Goal: Transaction & Acquisition: Purchase product/service

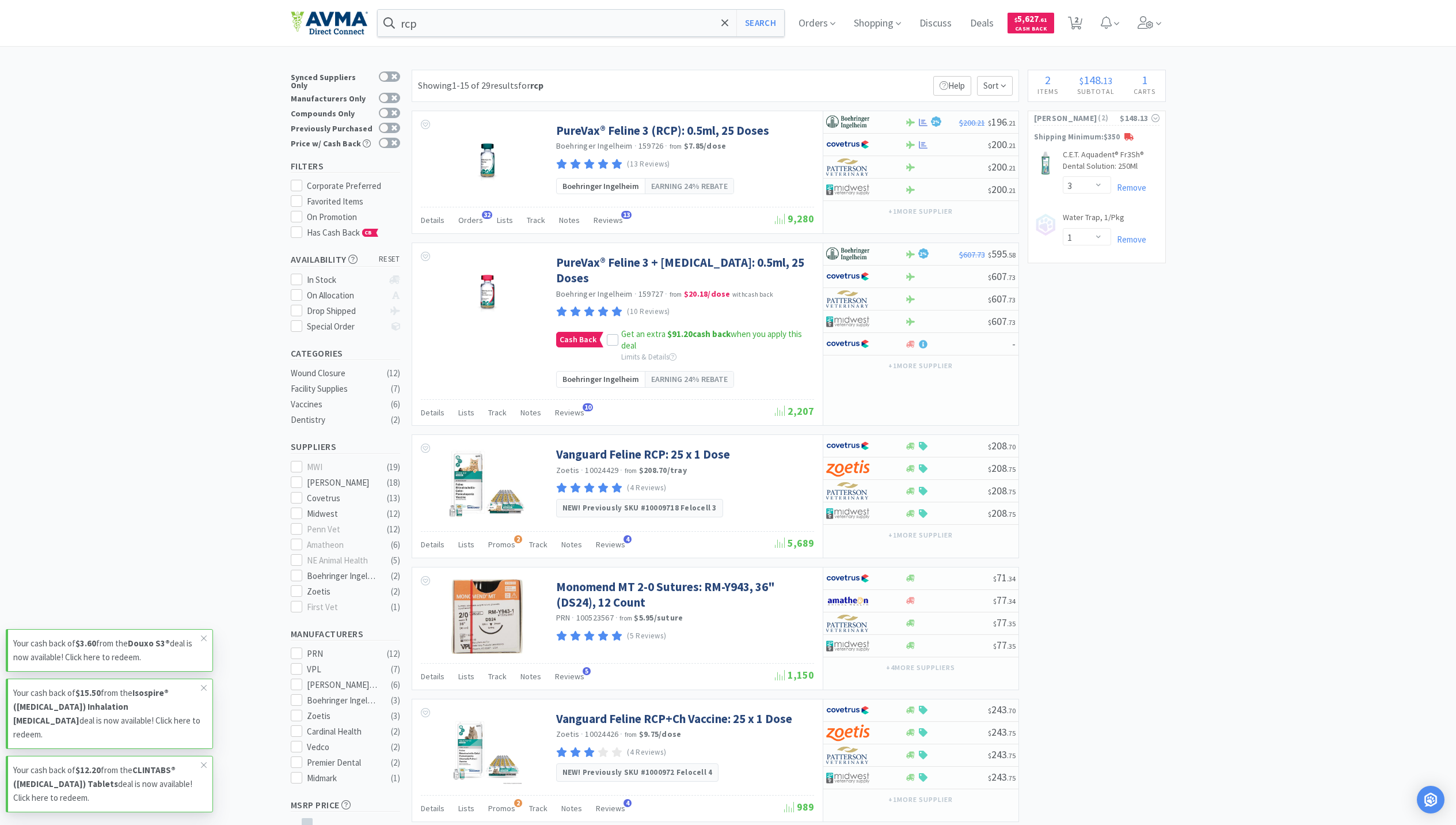
select select "3"
select select "1"
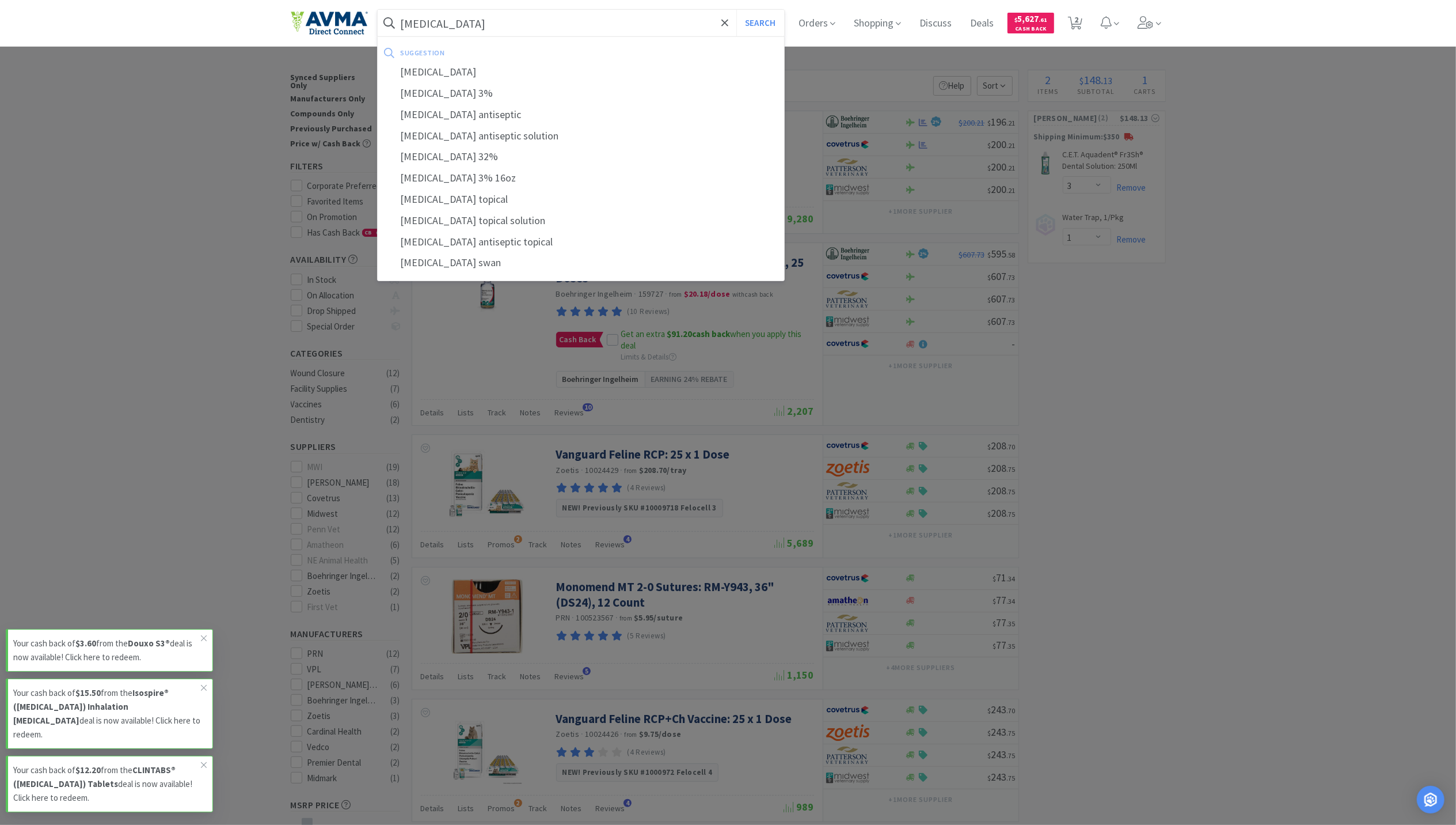
click at [736, 10] on button "Search" at bounding box center [760, 23] width 48 height 27
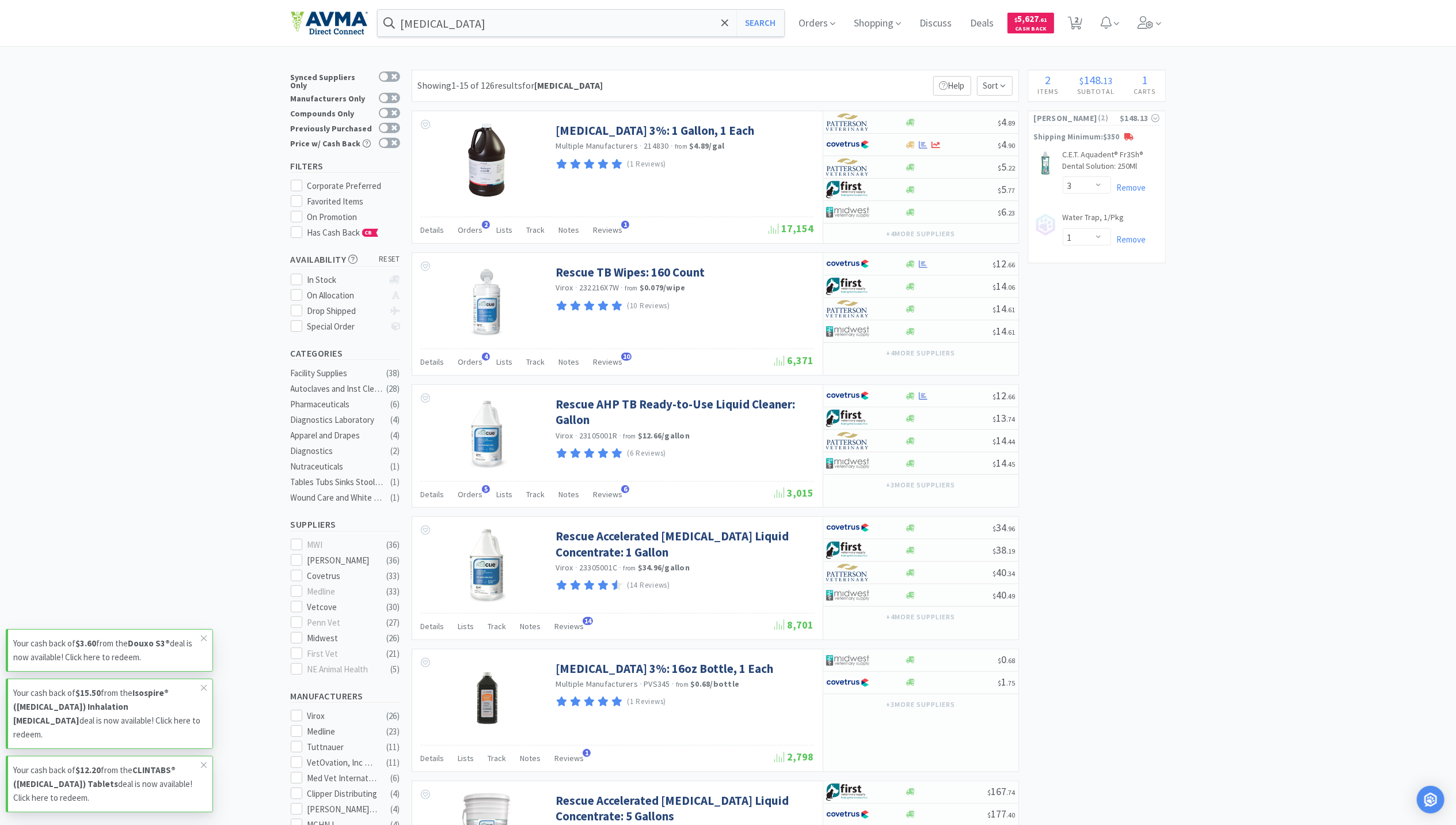
click at [551, 16] on input "[MEDICAL_DATA]" at bounding box center [581, 23] width 407 height 27
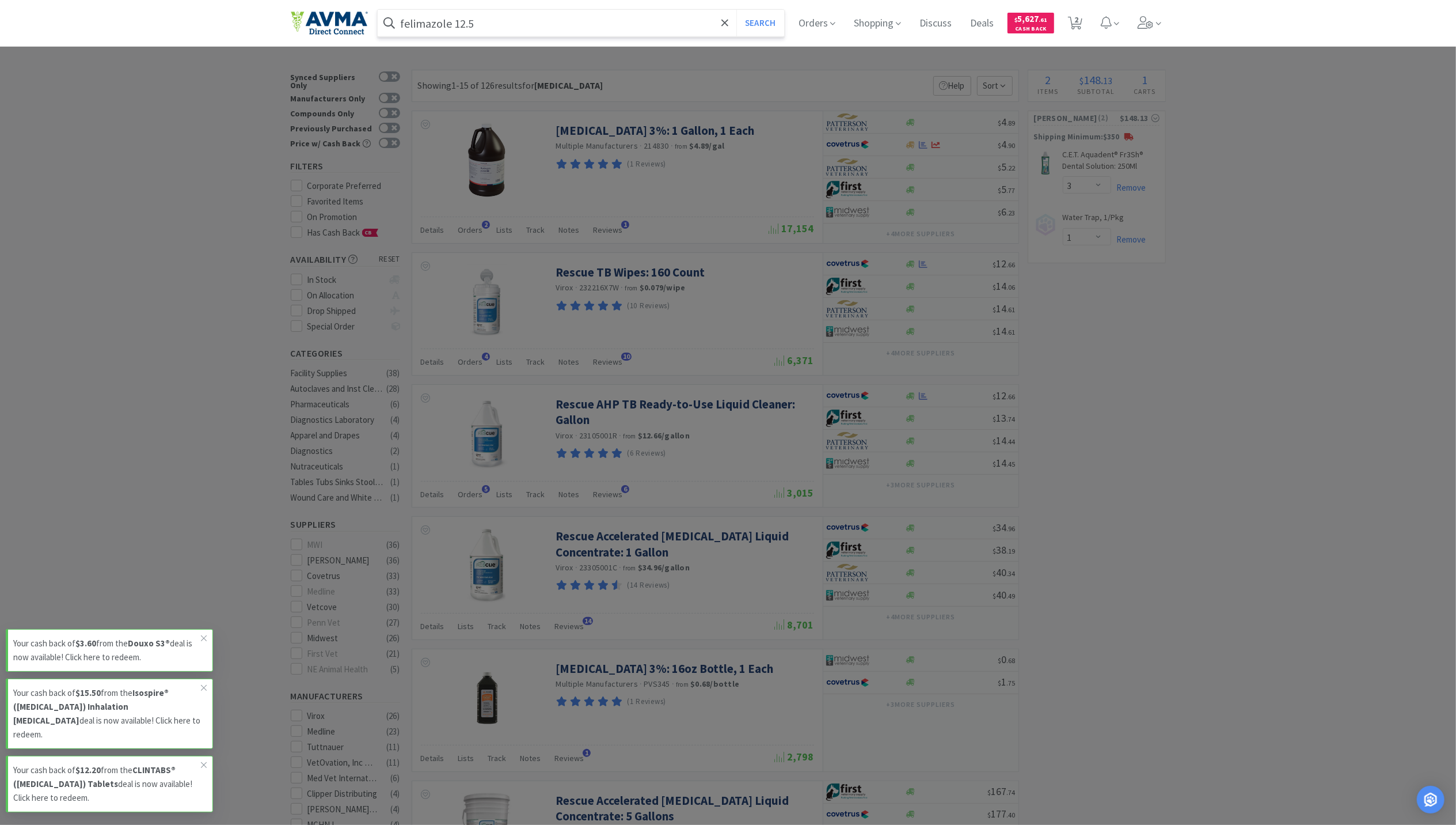
click at [736, 10] on button "Search" at bounding box center [760, 23] width 48 height 27
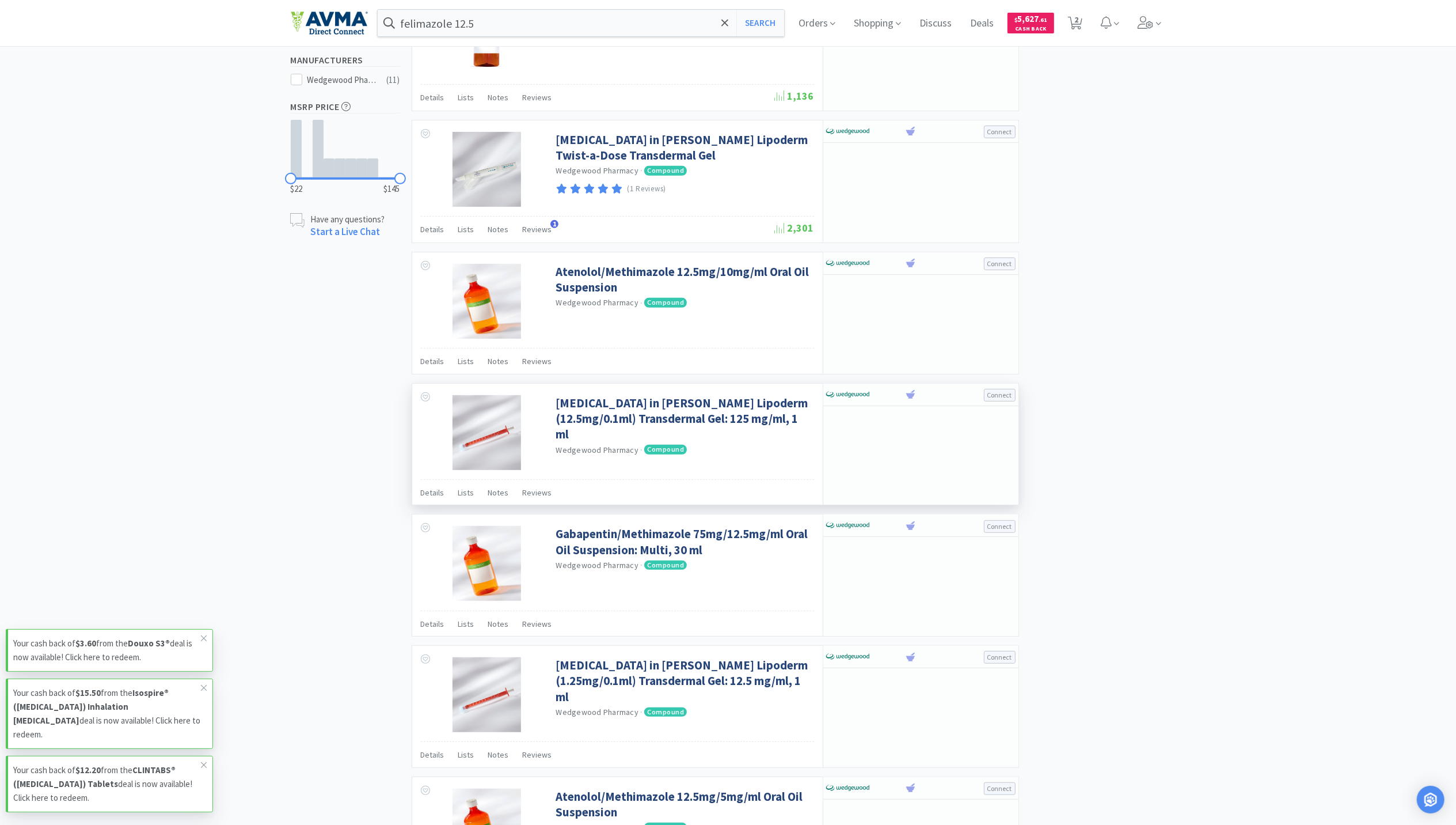
scroll to position [384, 0]
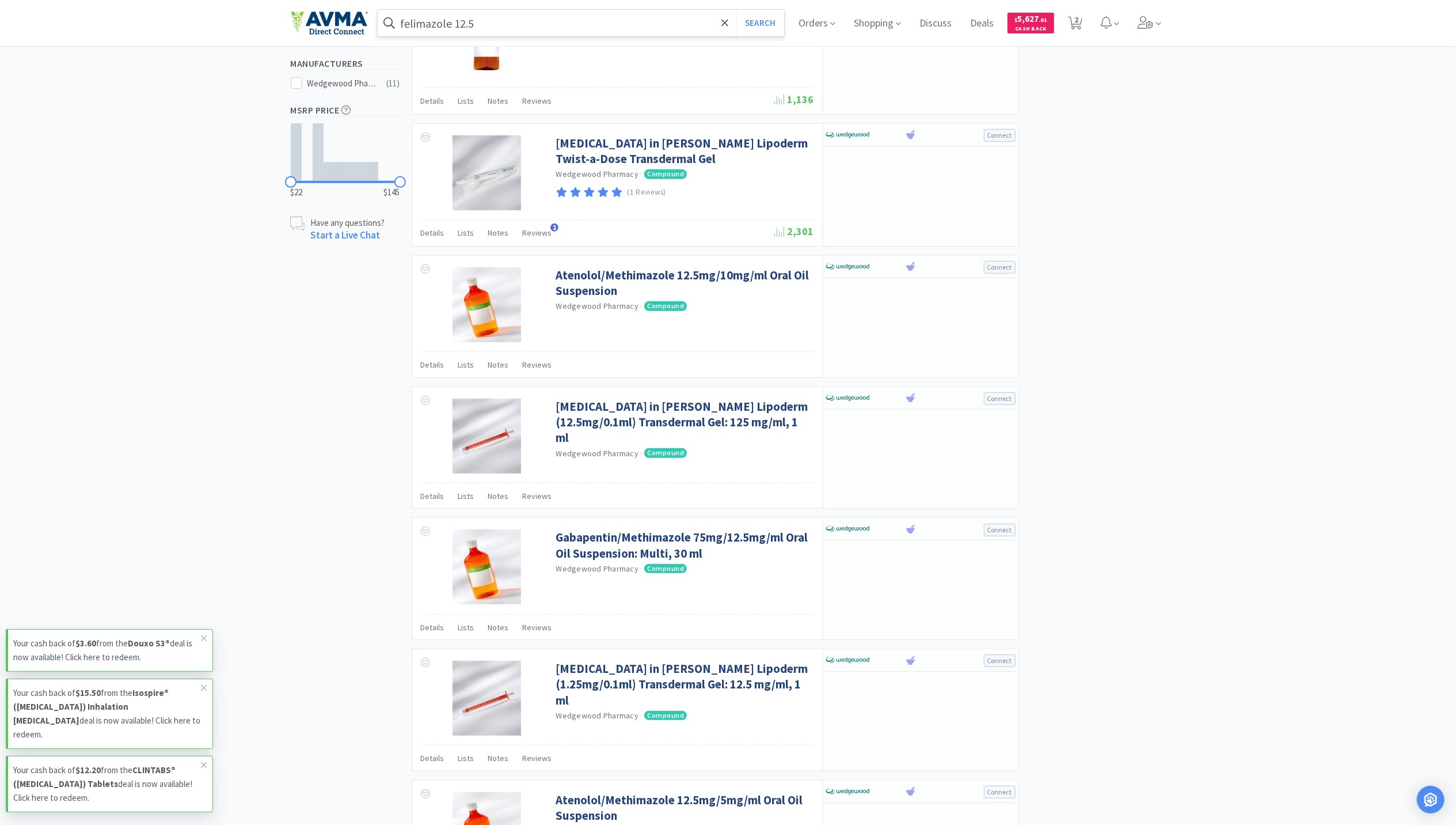
click at [470, 22] on input "felimazole 12.5" at bounding box center [581, 23] width 407 height 27
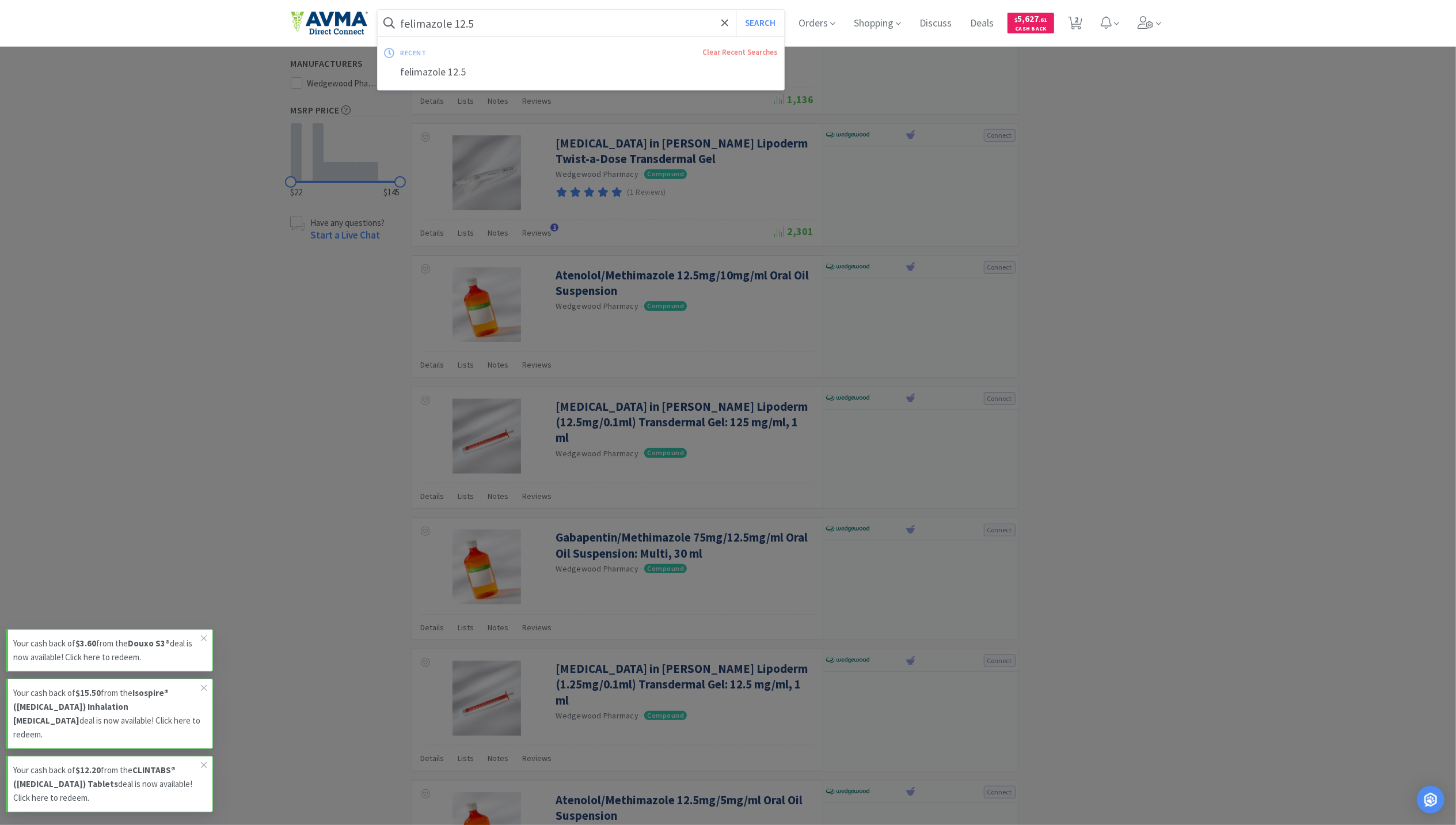
click at [464, 20] on input "felimazole 12.5" at bounding box center [581, 23] width 407 height 27
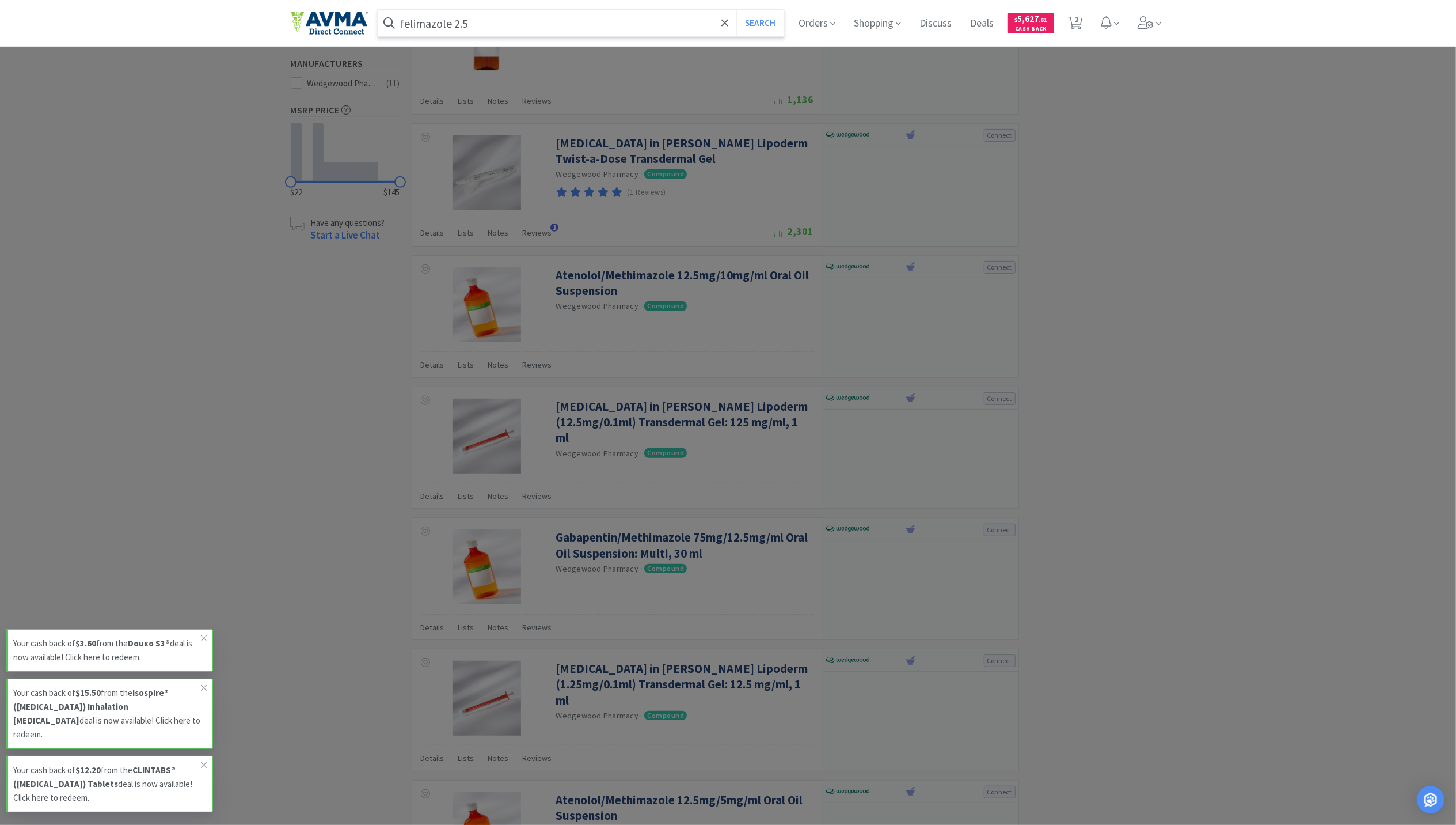
type input "felimazole 2.5"
click at [736, 10] on button "Search" at bounding box center [760, 23] width 48 height 27
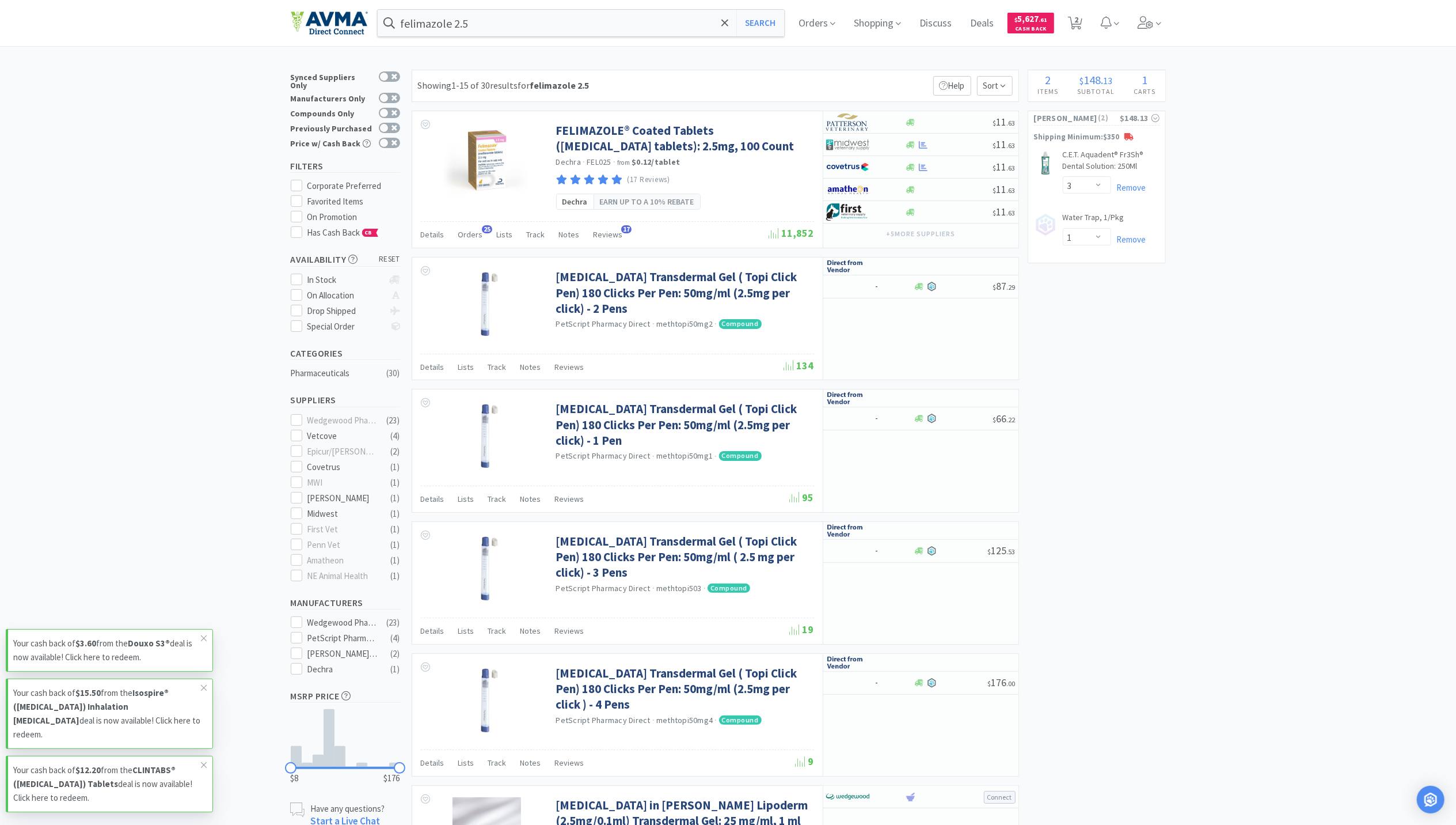
click at [922, 167] on icon at bounding box center [923, 167] width 9 height 8
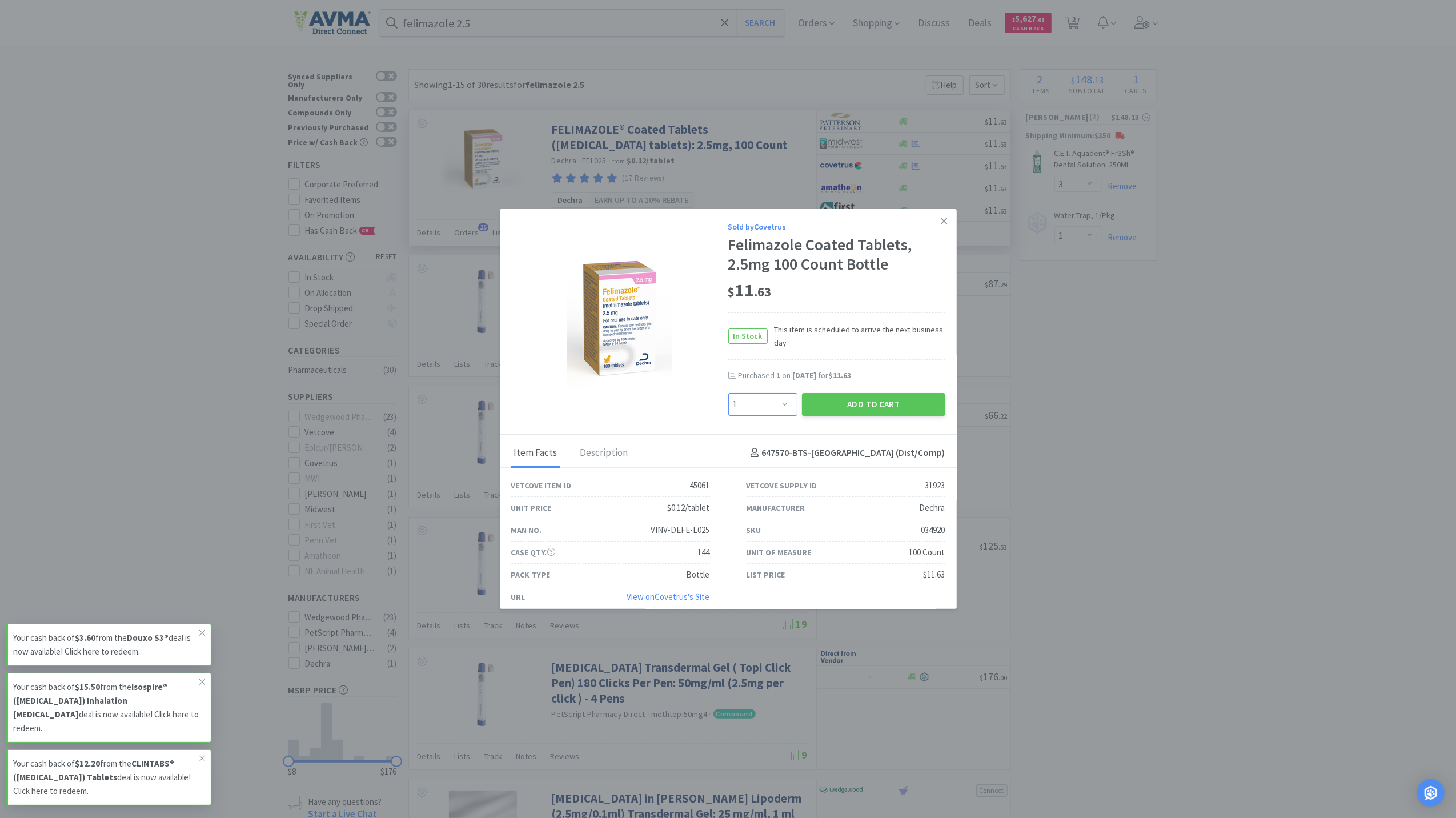
click at [775, 401] on select "Enter Quantity 1 2 3 4 5 6 7 8 9 10 11 12 13 14 15 16 17 18 19 20 Enter Quantity" at bounding box center [762, 404] width 69 height 22
select select "3"
click at [728, 393] on select "Enter Quantity 1 2 3 4 5 6 7 8 9 10 11 12 13 14 15 16 17 18 19 20 Enter Quantity" at bounding box center [762, 404] width 69 height 22
click at [844, 409] on button "Add to Cart" at bounding box center [873, 404] width 143 height 22
select select "1"
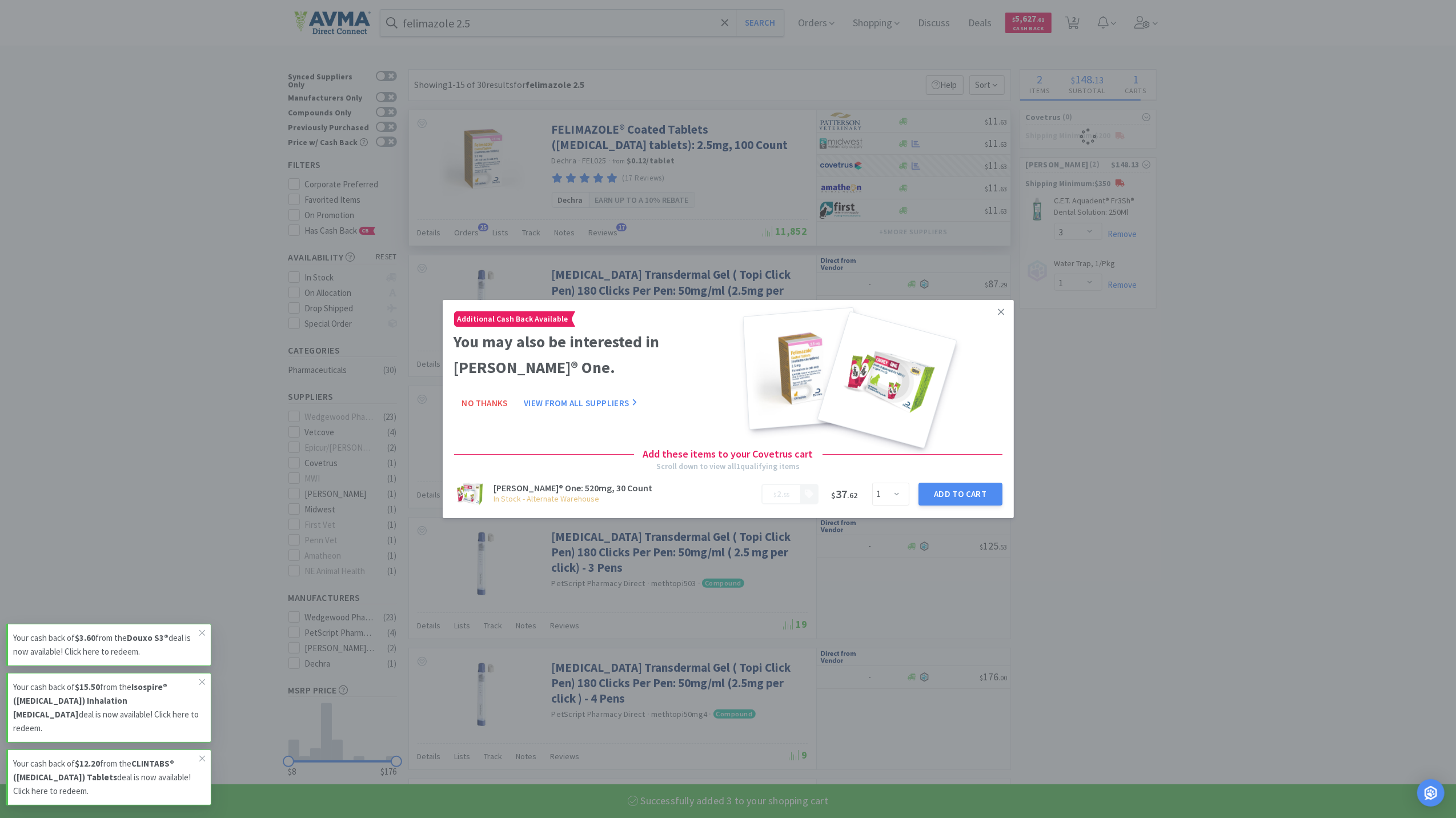
select select "3"
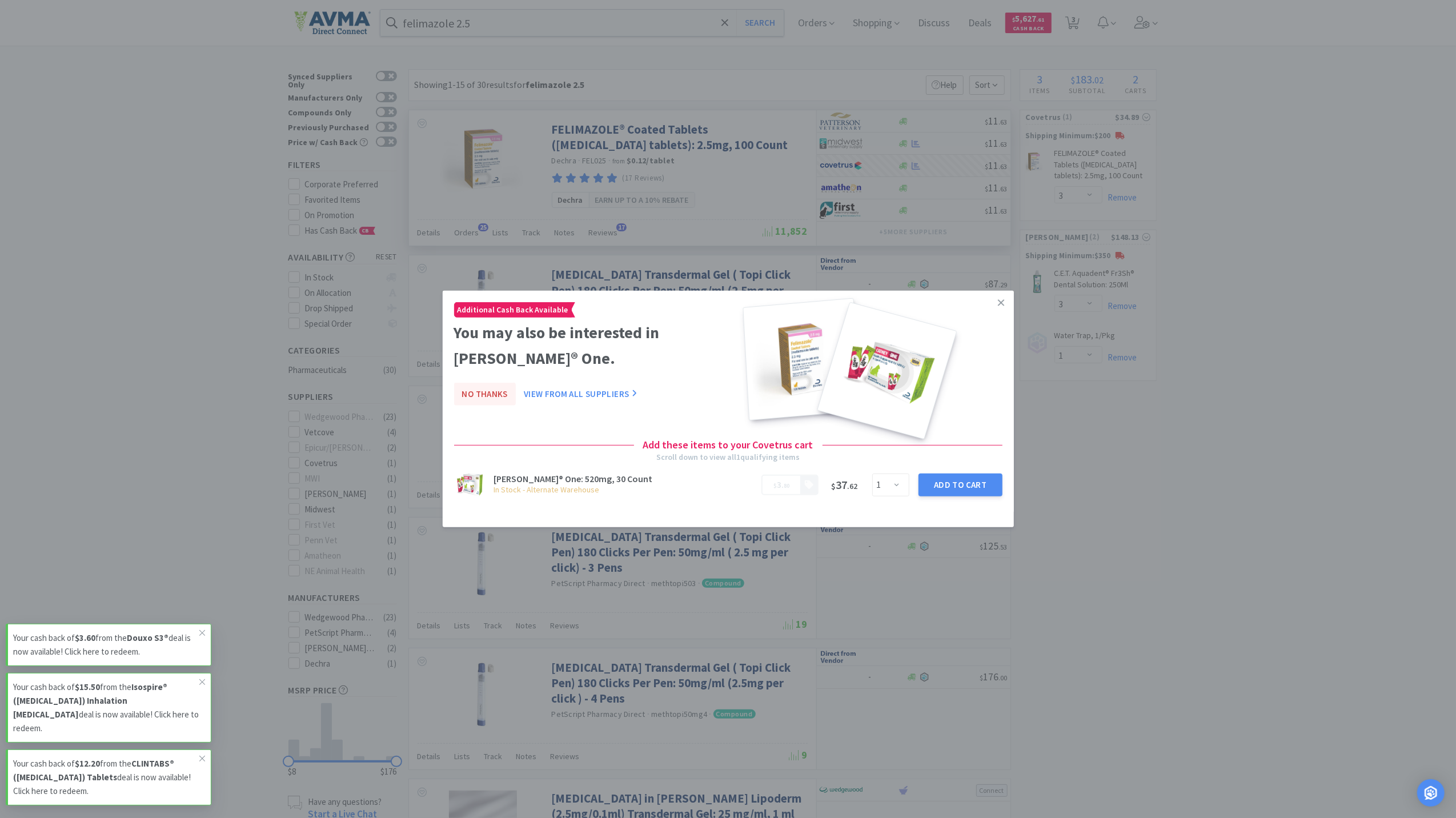
click at [490, 392] on button "No Thanks" at bounding box center [485, 394] width 62 height 22
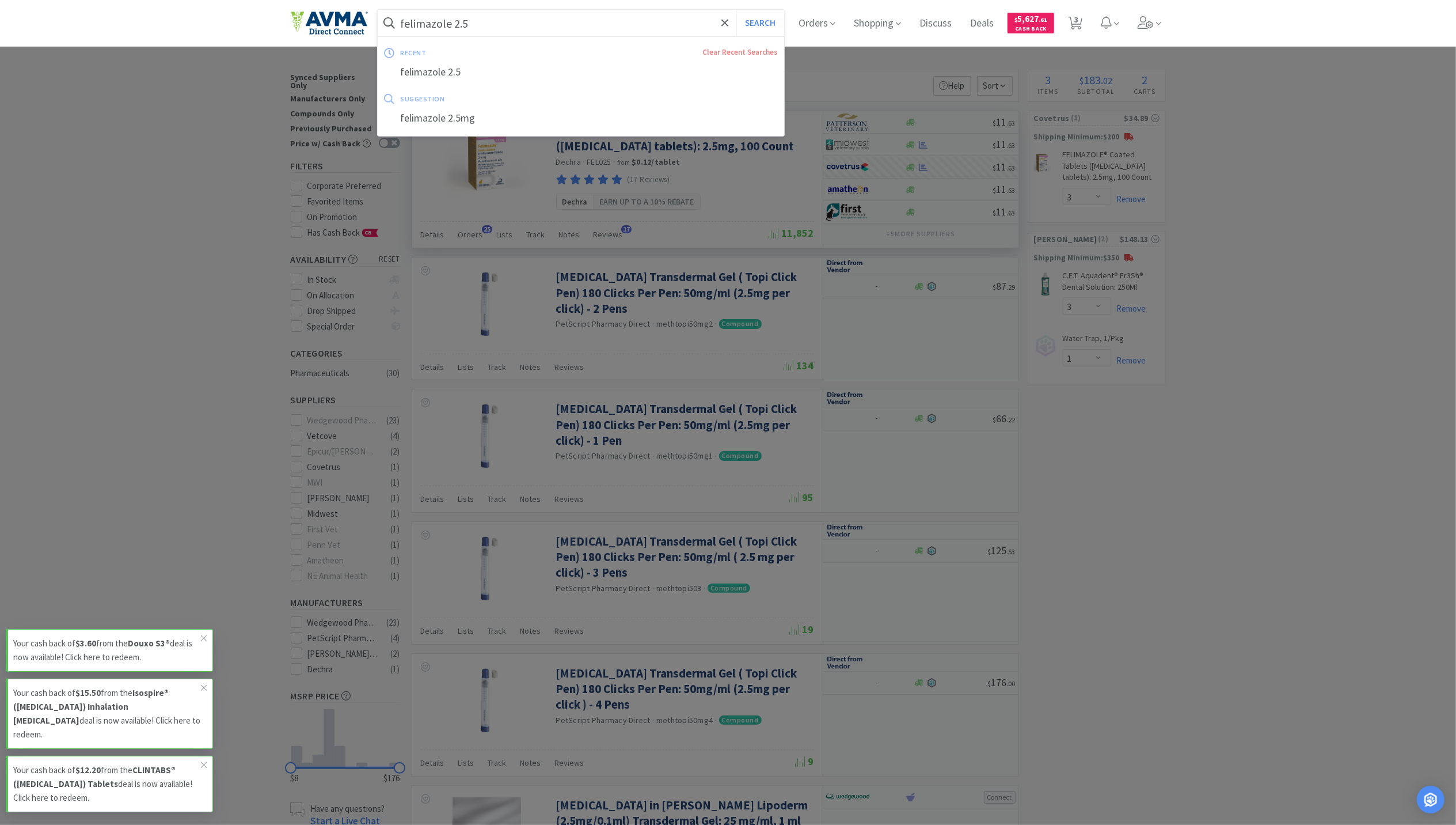
click at [550, 16] on input "felimazole 2.5" at bounding box center [581, 23] width 407 height 27
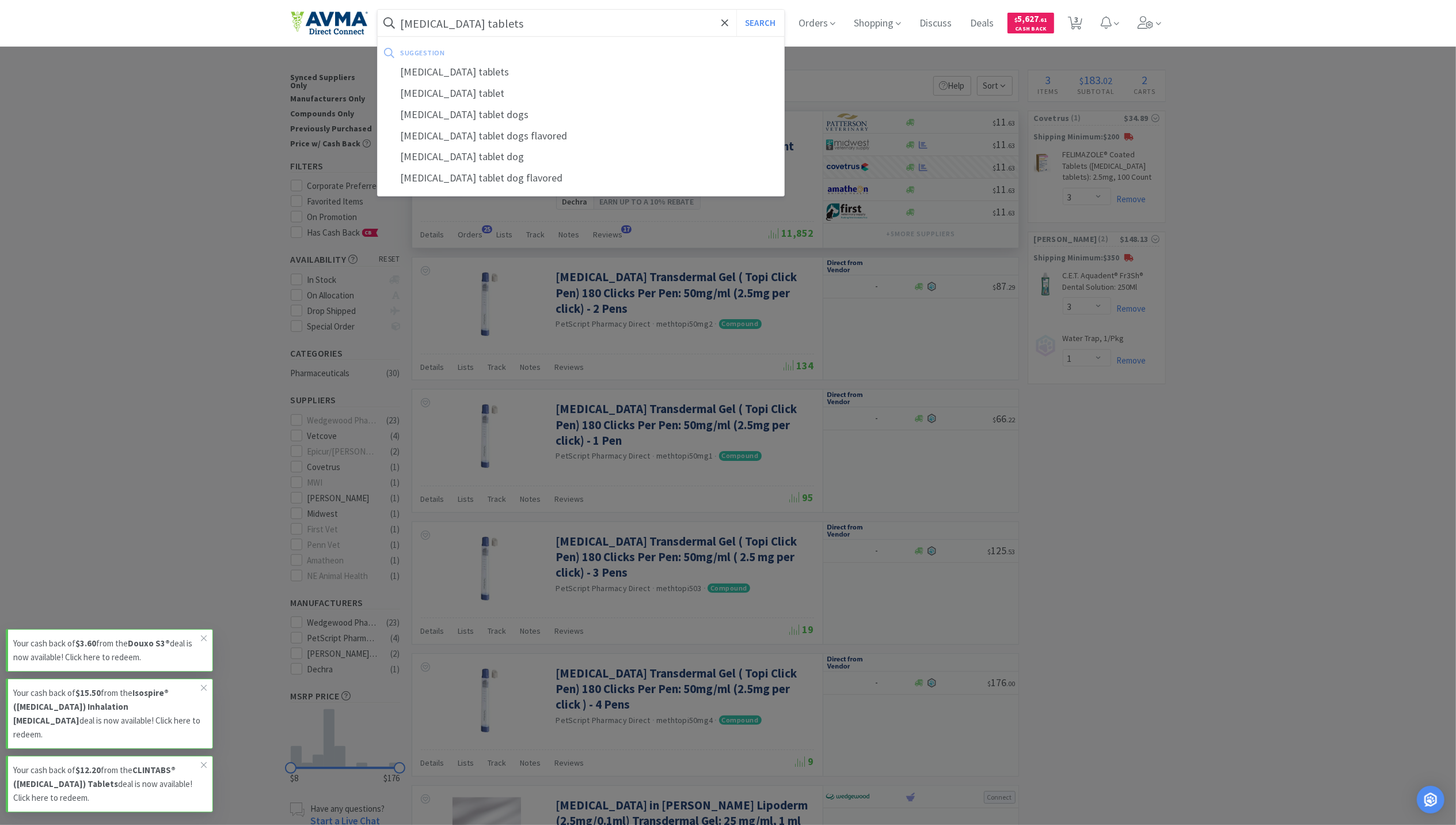
click at [736, 10] on button "Search" at bounding box center [760, 23] width 48 height 27
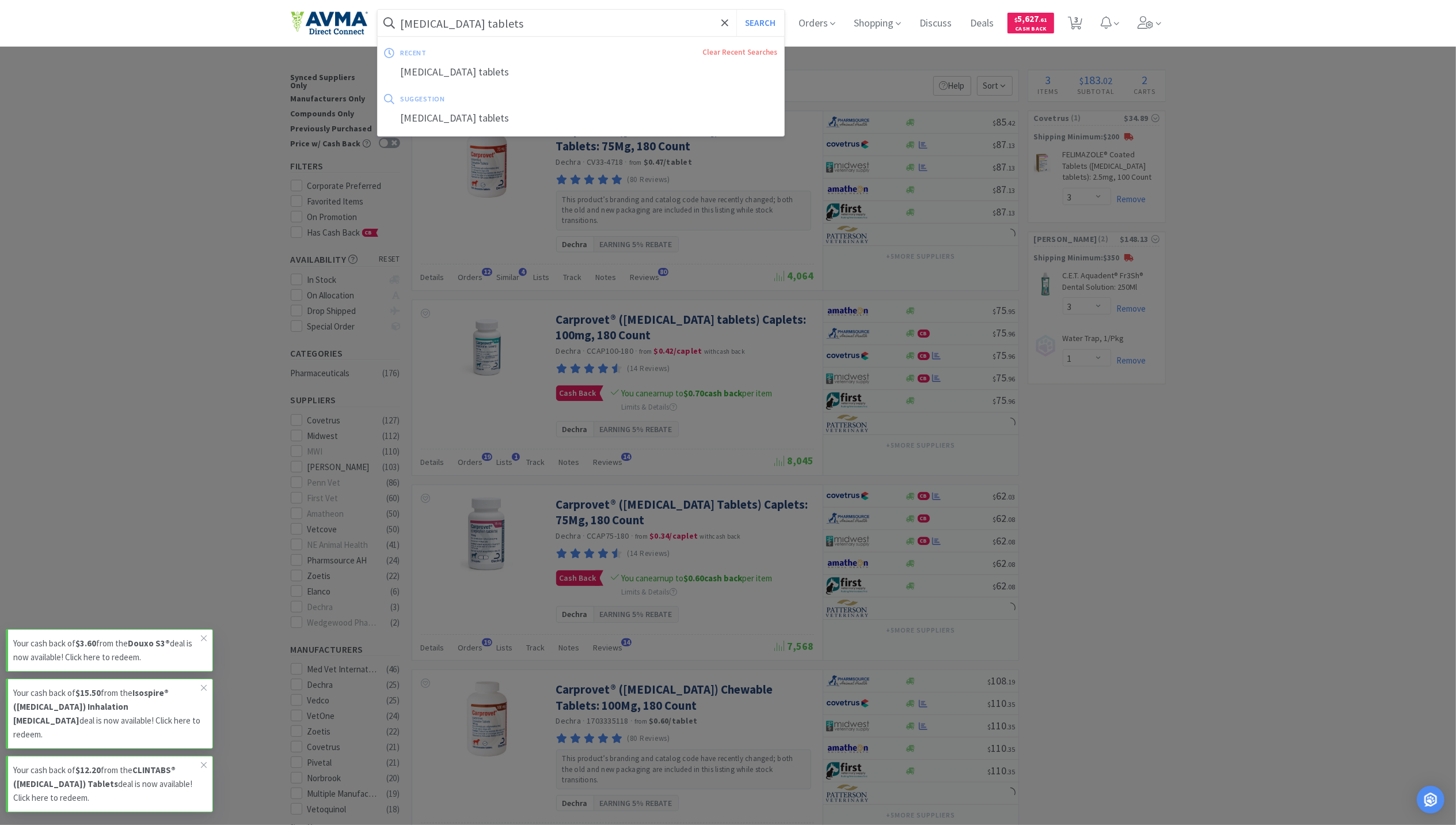
click at [512, 16] on input "[MEDICAL_DATA] tablets" at bounding box center [581, 23] width 407 height 27
click at [500, 21] on input "[MEDICAL_DATA] tablets" at bounding box center [581, 23] width 407 height 27
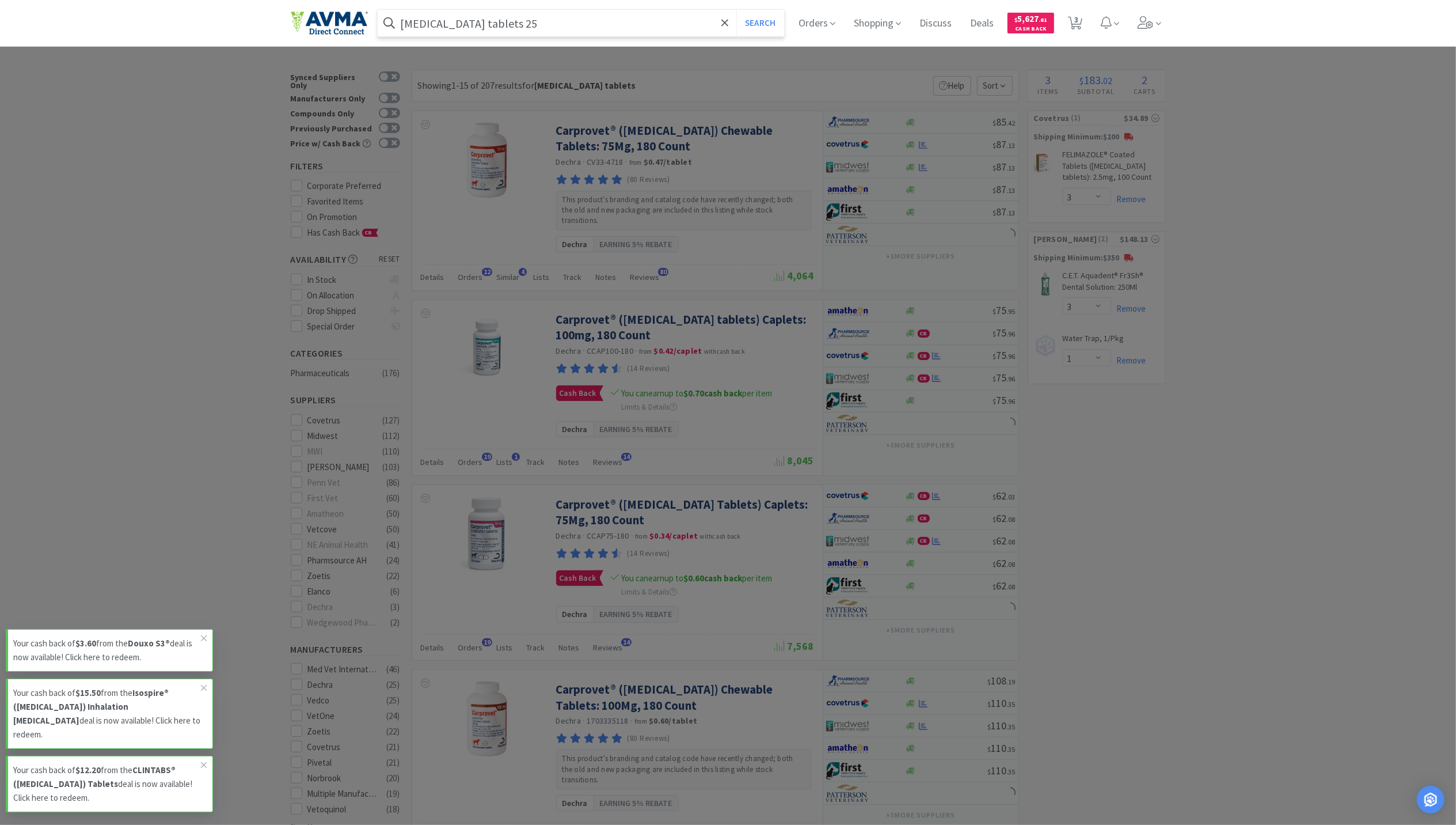
type input "[MEDICAL_DATA] tablets 25"
click at [736, 10] on button "Search" at bounding box center [760, 23] width 48 height 27
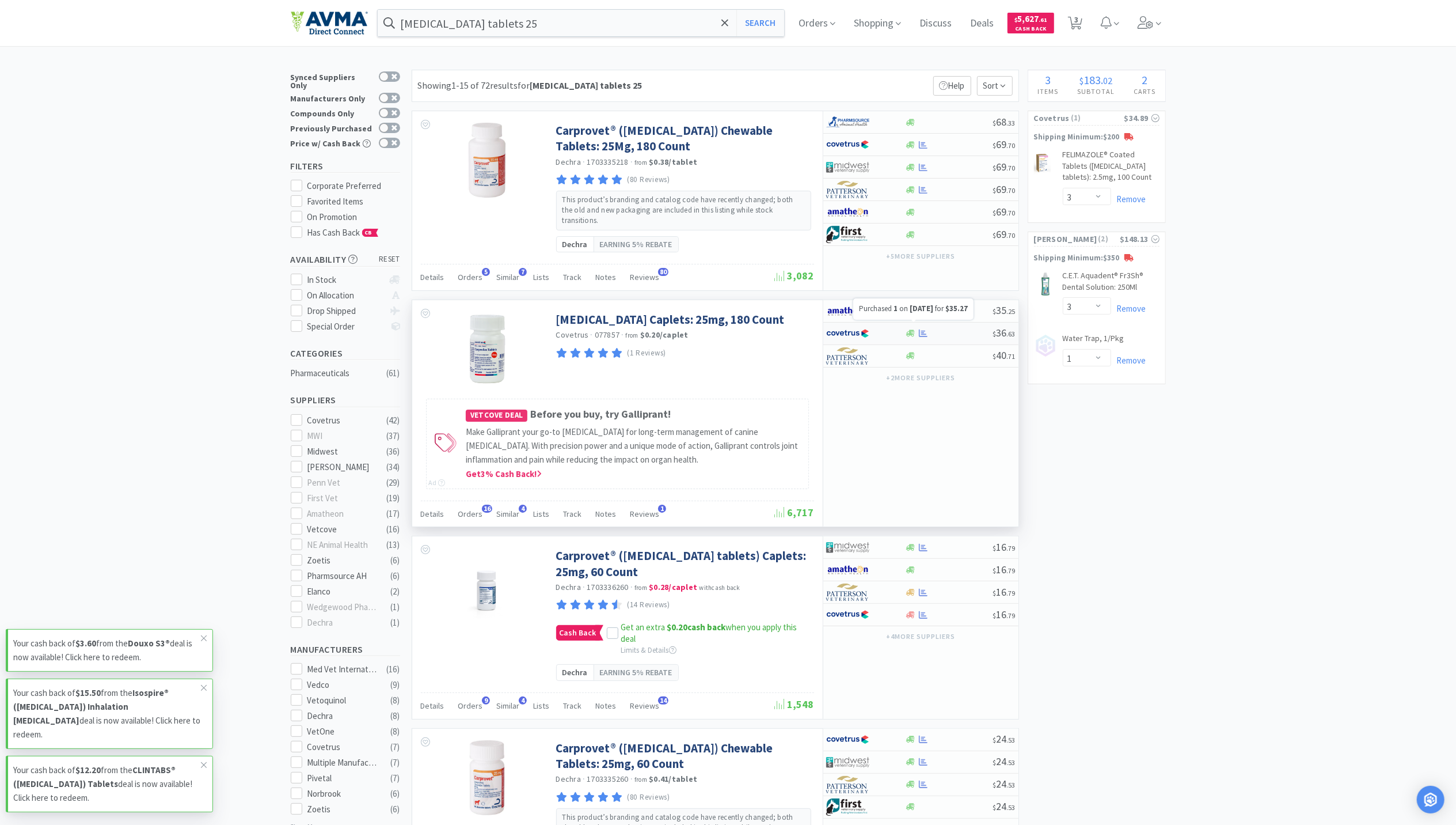
click at [924, 329] on icon at bounding box center [923, 333] width 9 height 9
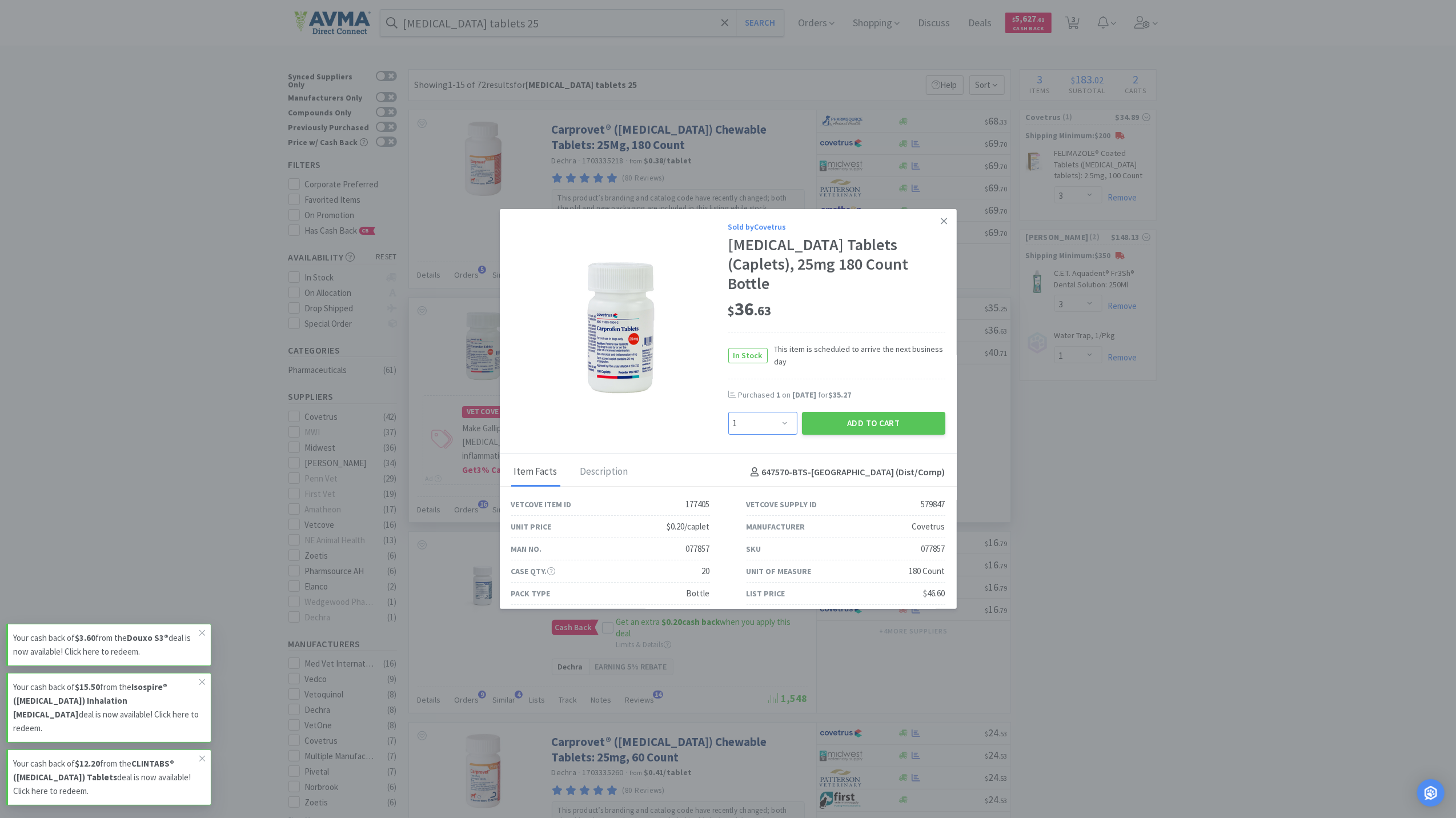
click at [768, 412] on select "Enter Quantity 1 2 3 4 5 6 7 8 9 10 11 12 13 14 15 16 17 18 19 20 Enter Quantity" at bounding box center [762, 423] width 69 height 22
select select "2"
click at [728, 412] on select "Enter Quantity 1 2 3 4 5 6 7 8 9 10 11 12 13 14 15 16 17 18 19 20 Enter Quantity" at bounding box center [762, 423] width 69 height 22
drag, startPoint x: 862, startPoint y: 406, endPoint x: 869, endPoint y: 392, distance: 15.7
click at [869, 409] on div "Add to Cart" at bounding box center [873, 423] width 148 height 27
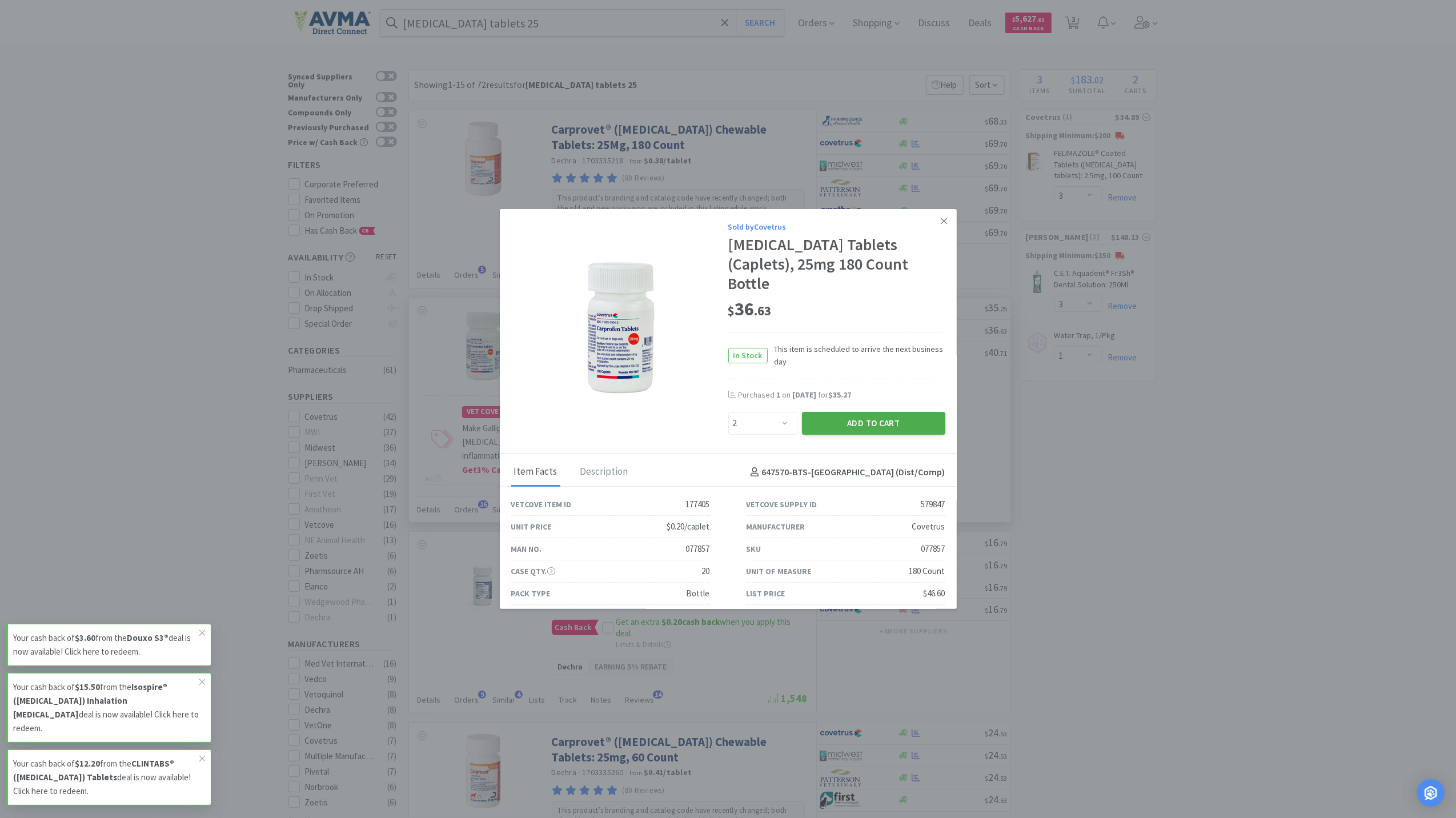
click at [869, 412] on button "Add to Cart" at bounding box center [873, 423] width 143 height 22
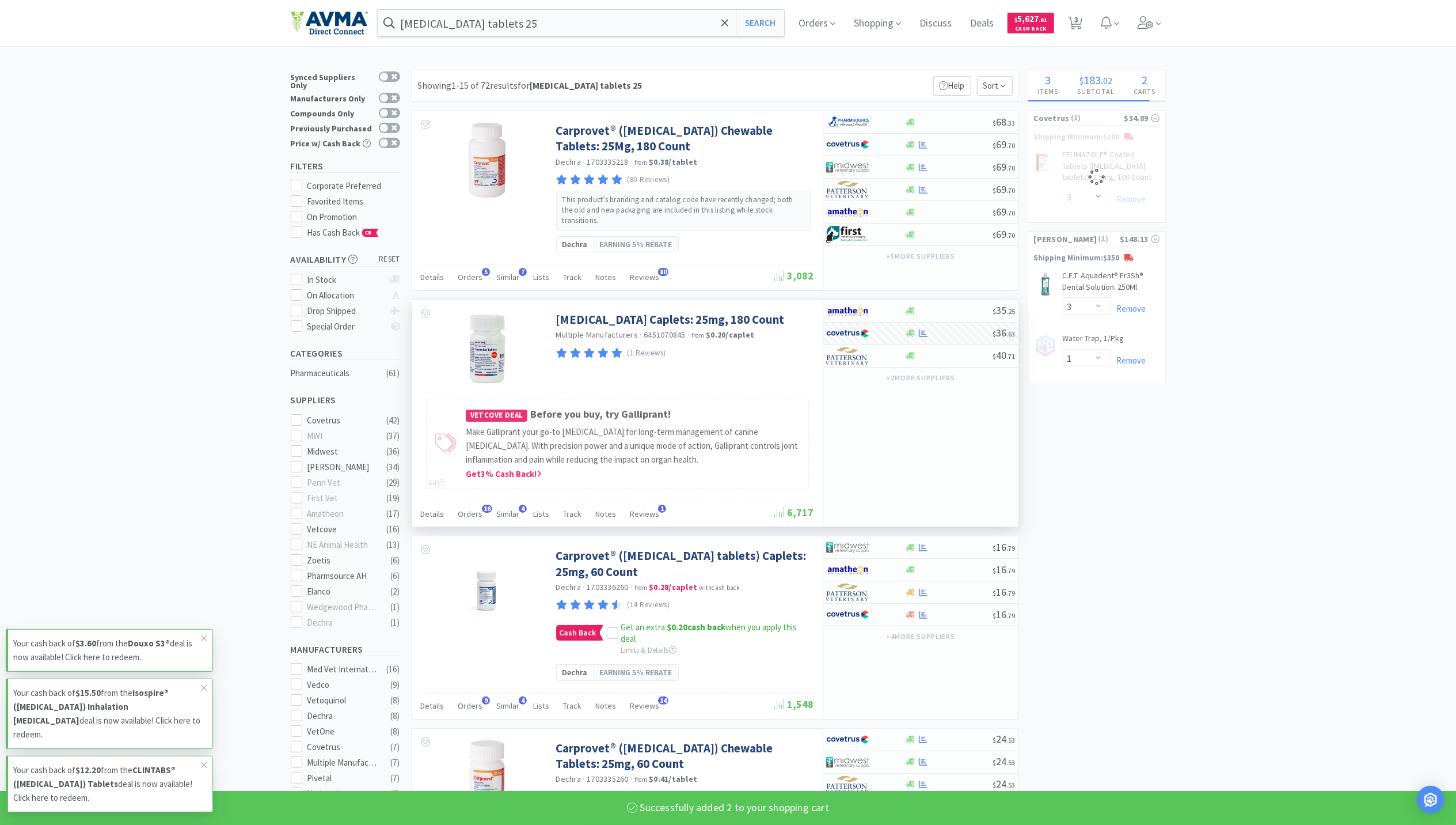
select select "2"
select select "3"
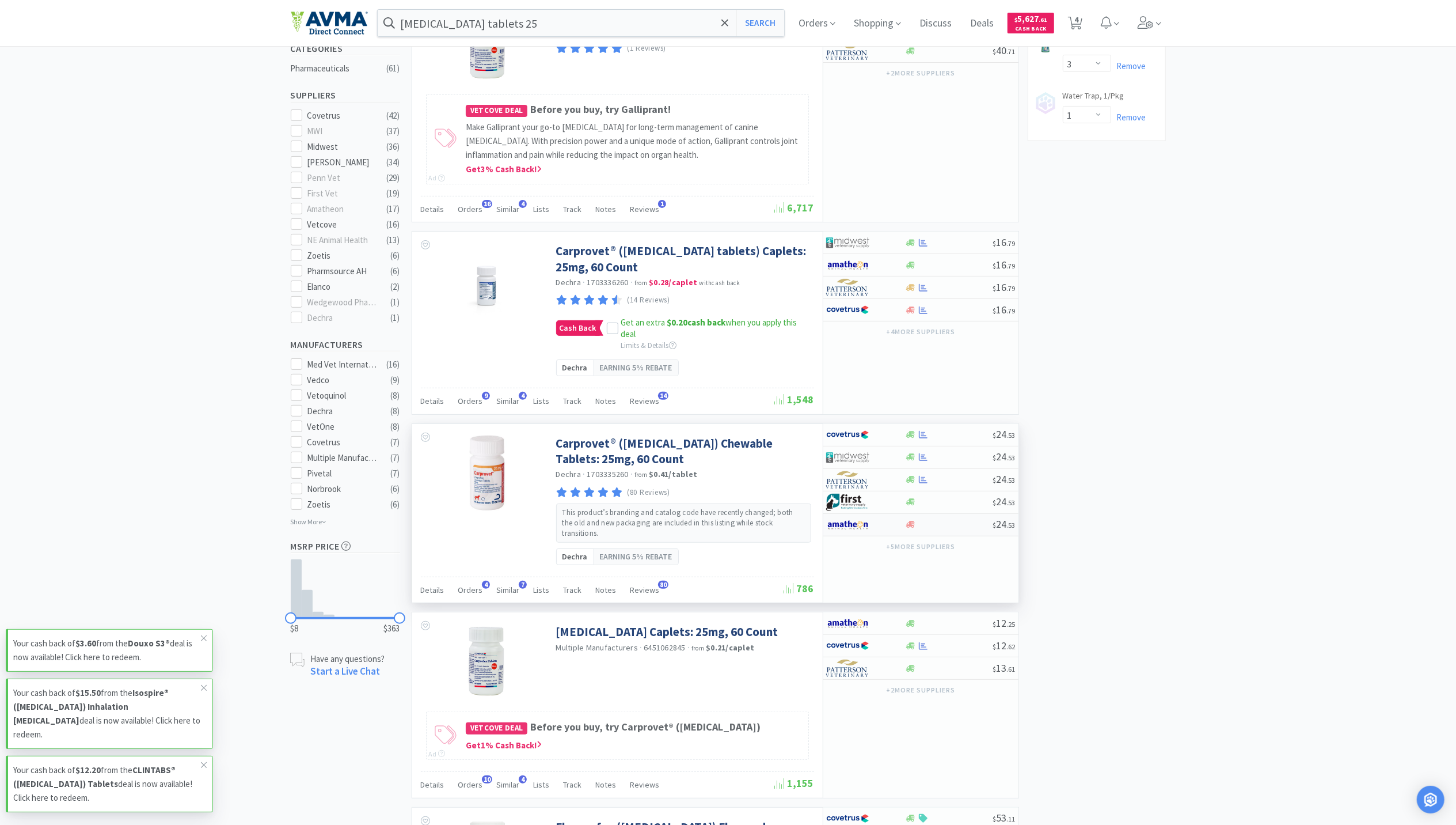
scroll to position [307, 0]
click at [924, 640] on icon at bounding box center [923, 644] width 9 height 8
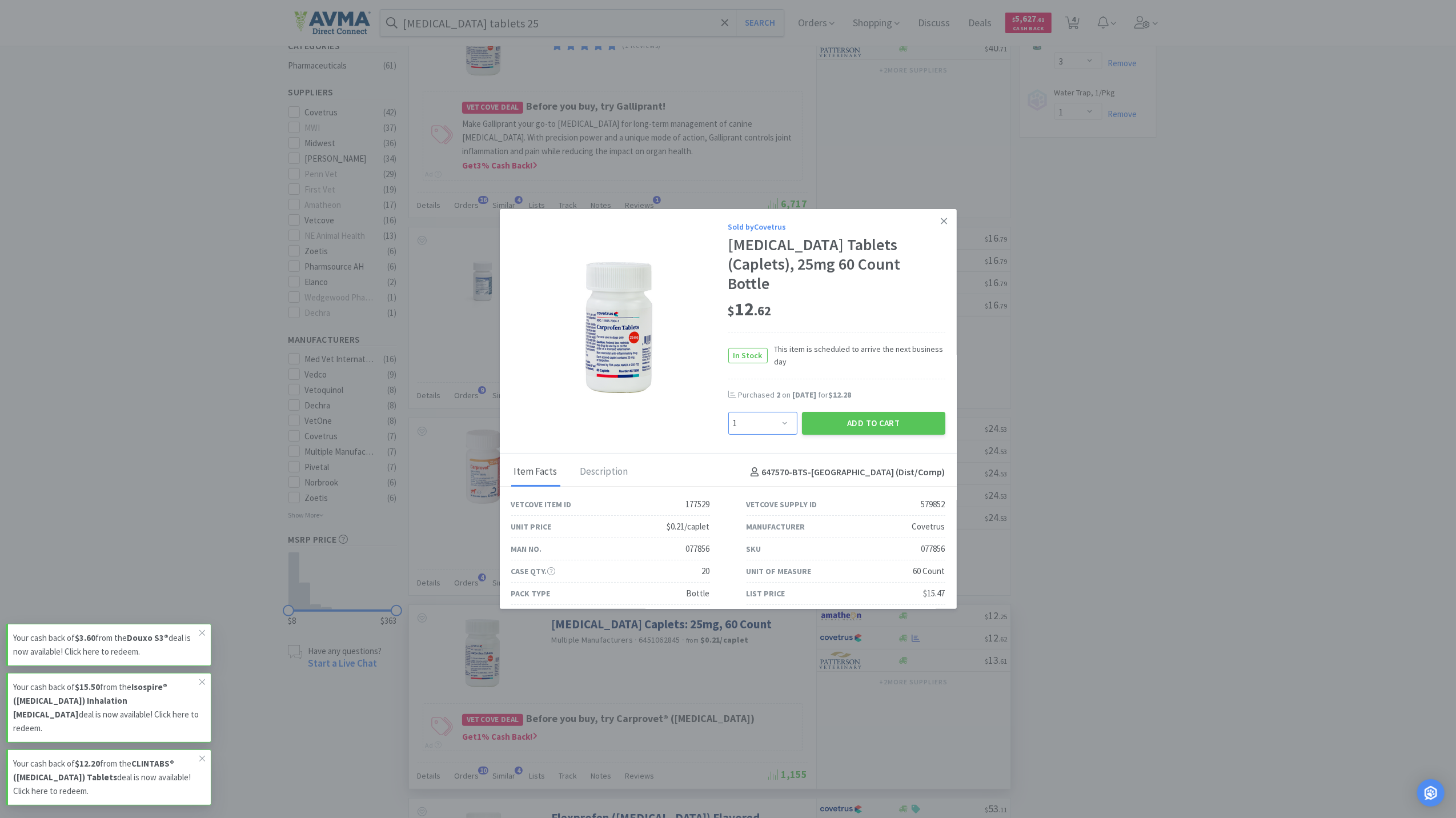
click at [773, 412] on select "Enter Quantity 1 2 3 4 5 6 7 8 9 10 11 12 13 14 15 16 17 18 19 20 Enter Quantity" at bounding box center [762, 423] width 69 height 22
select select "3"
click at [728, 412] on select "Enter Quantity 1 2 3 4 5 6 7 8 9 10 11 12 13 14 15 16 17 18 19 20 Enter Quantity" at bounding box center [762, 423] width 69 height 22
click at [894, 412] on button "Add to Cart" at bounding box center [873, 423] width 143 height 22
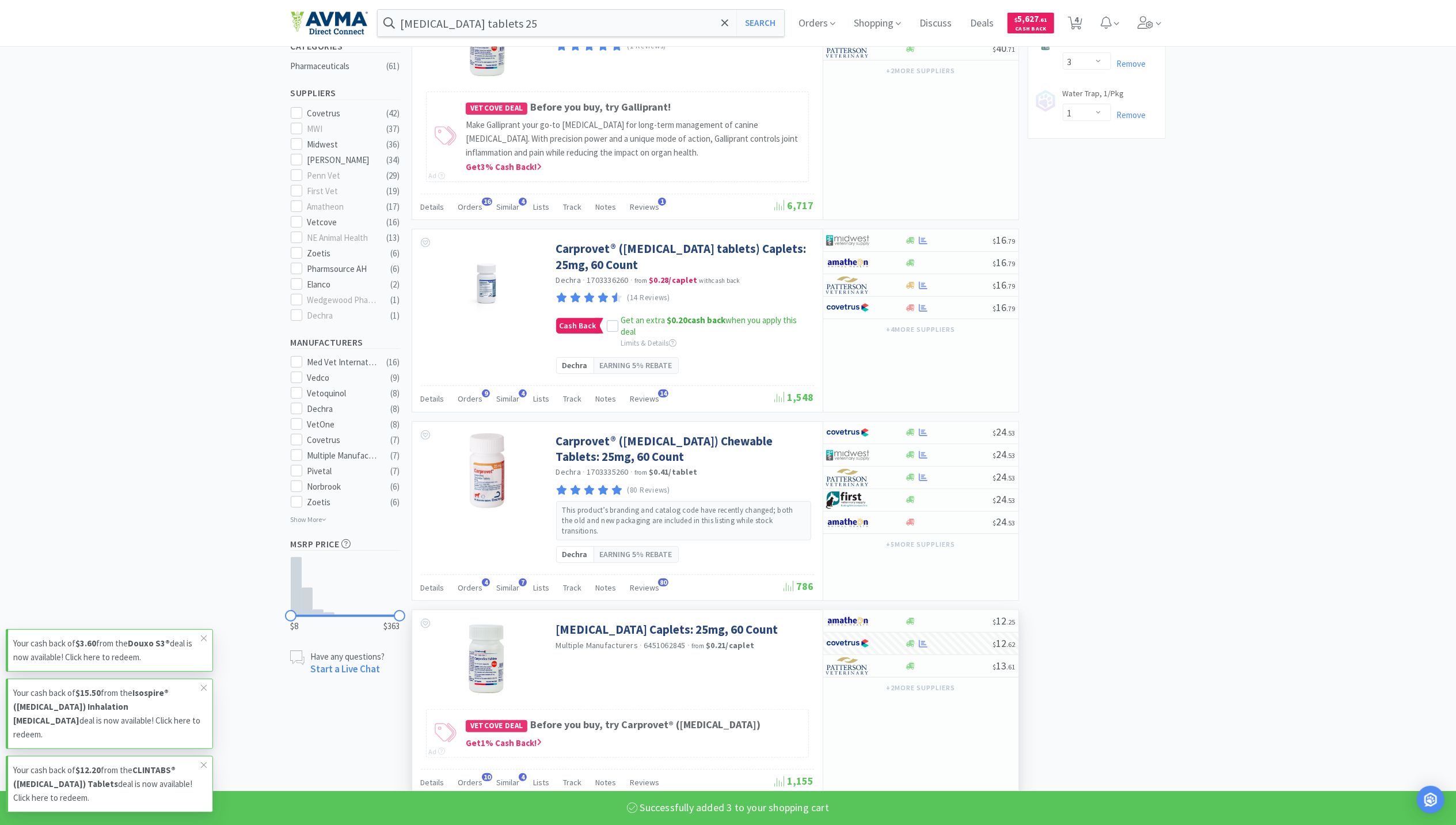
select select "3"
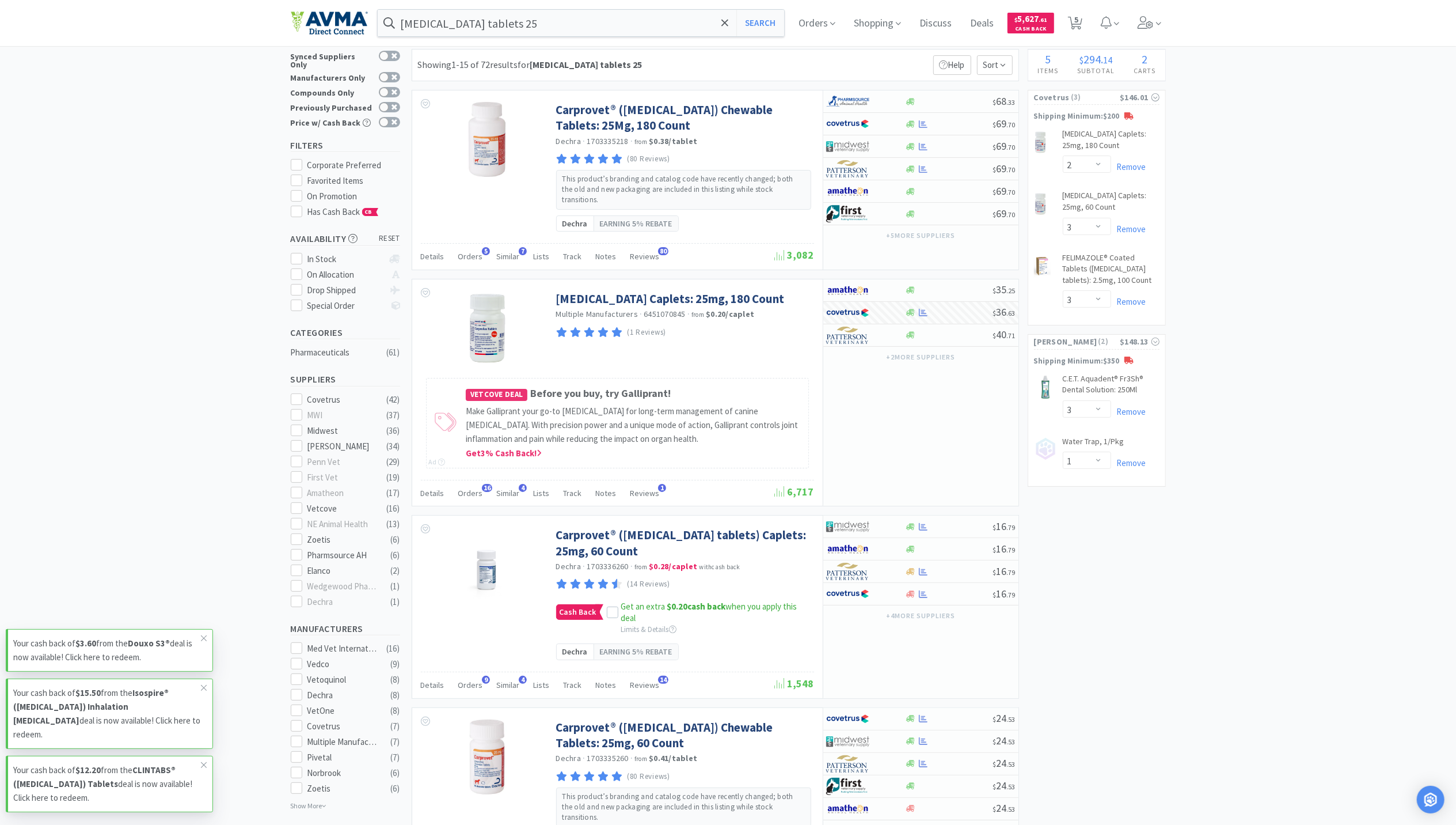
scroll to position [0, 0]
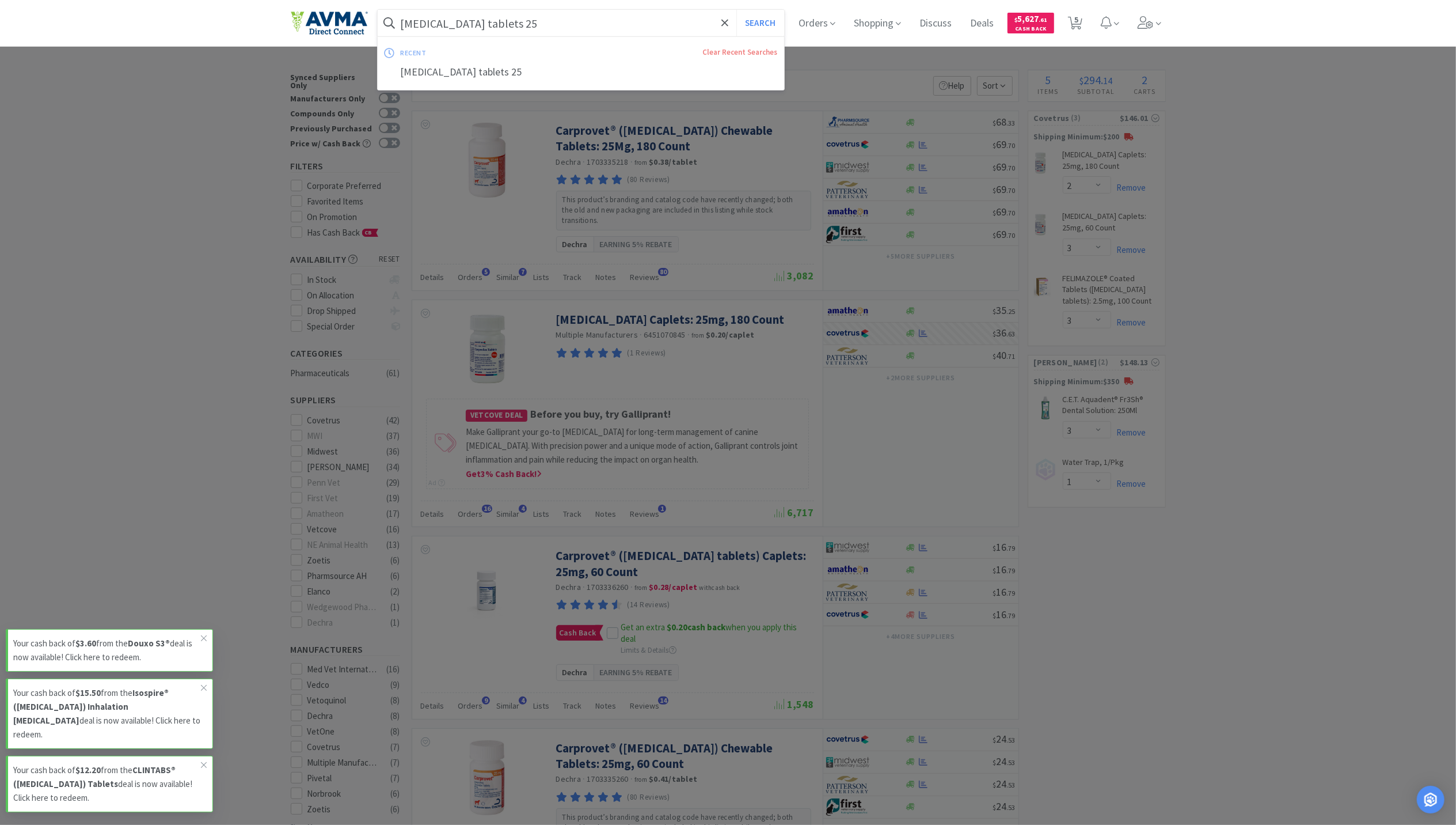
click at [603, 20] on input "[MEDICAL_DATA] tablets 25" at bounding box center [581, 23] width 407 height 27
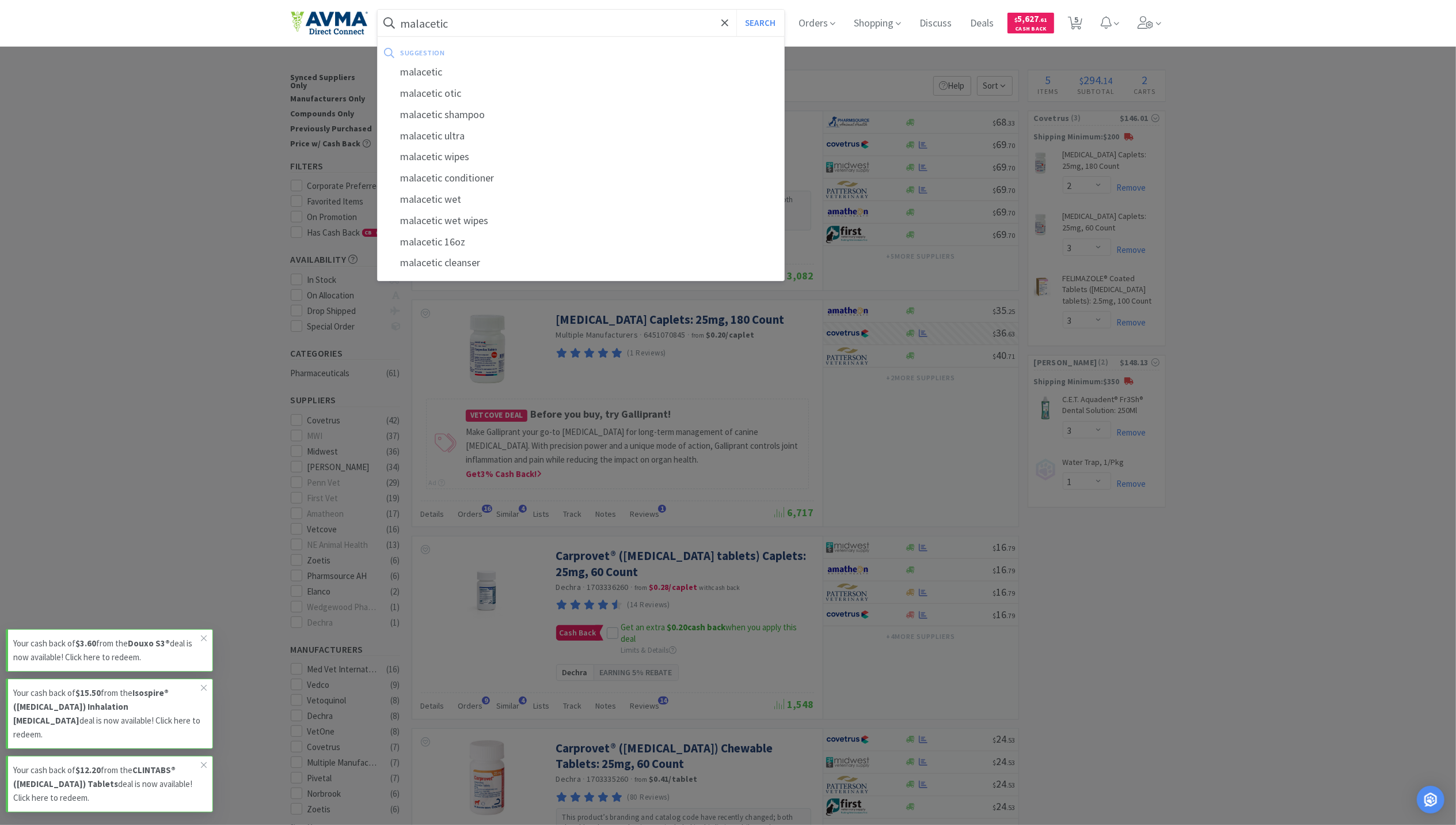
type input "malacetic"
click at [736, 10] on button "Search" at bounding box center [760, 23] width 48 height 27
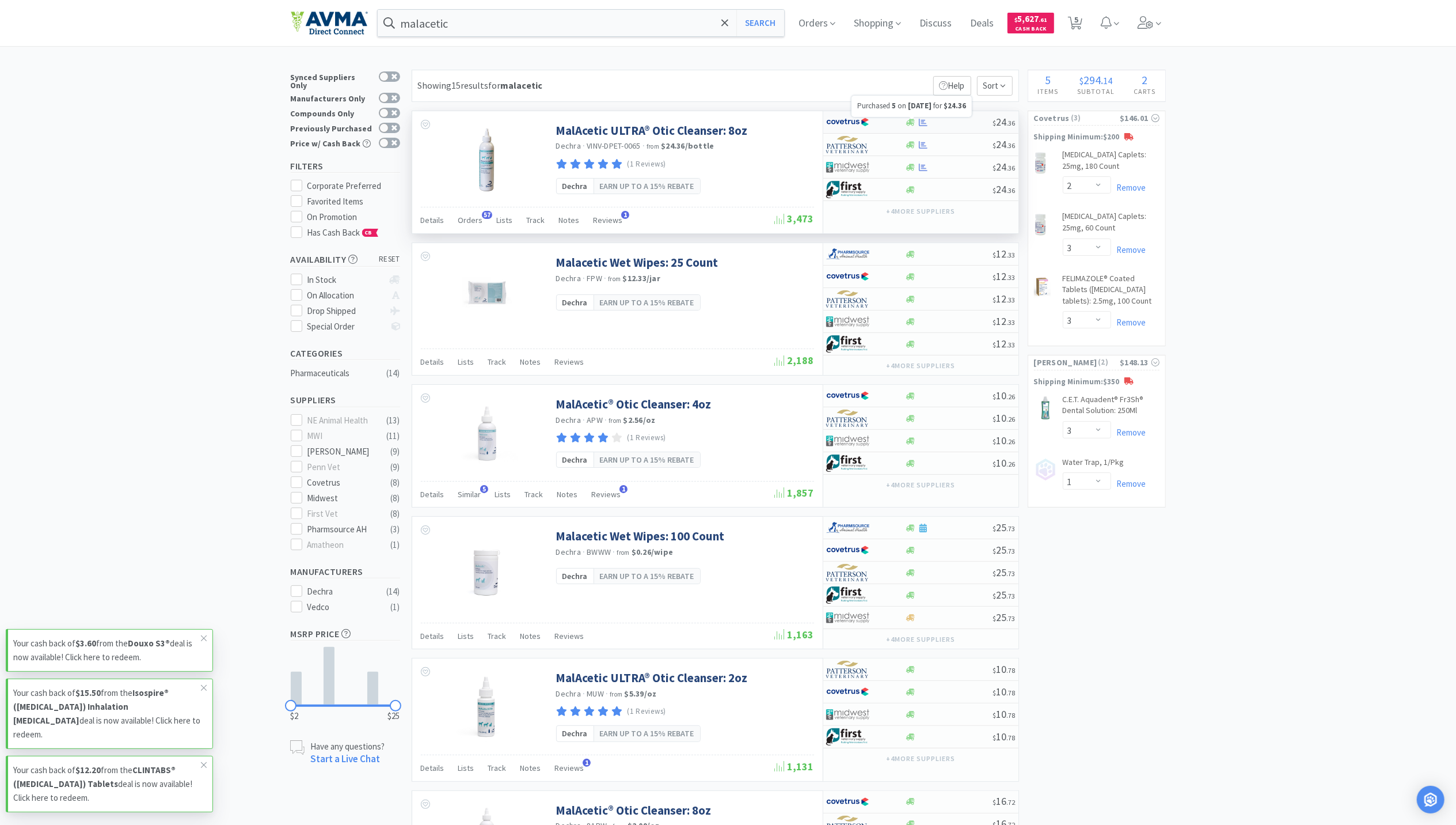
click at [925, 126] on icon at bounding box center [923, 122] width 9 height 8
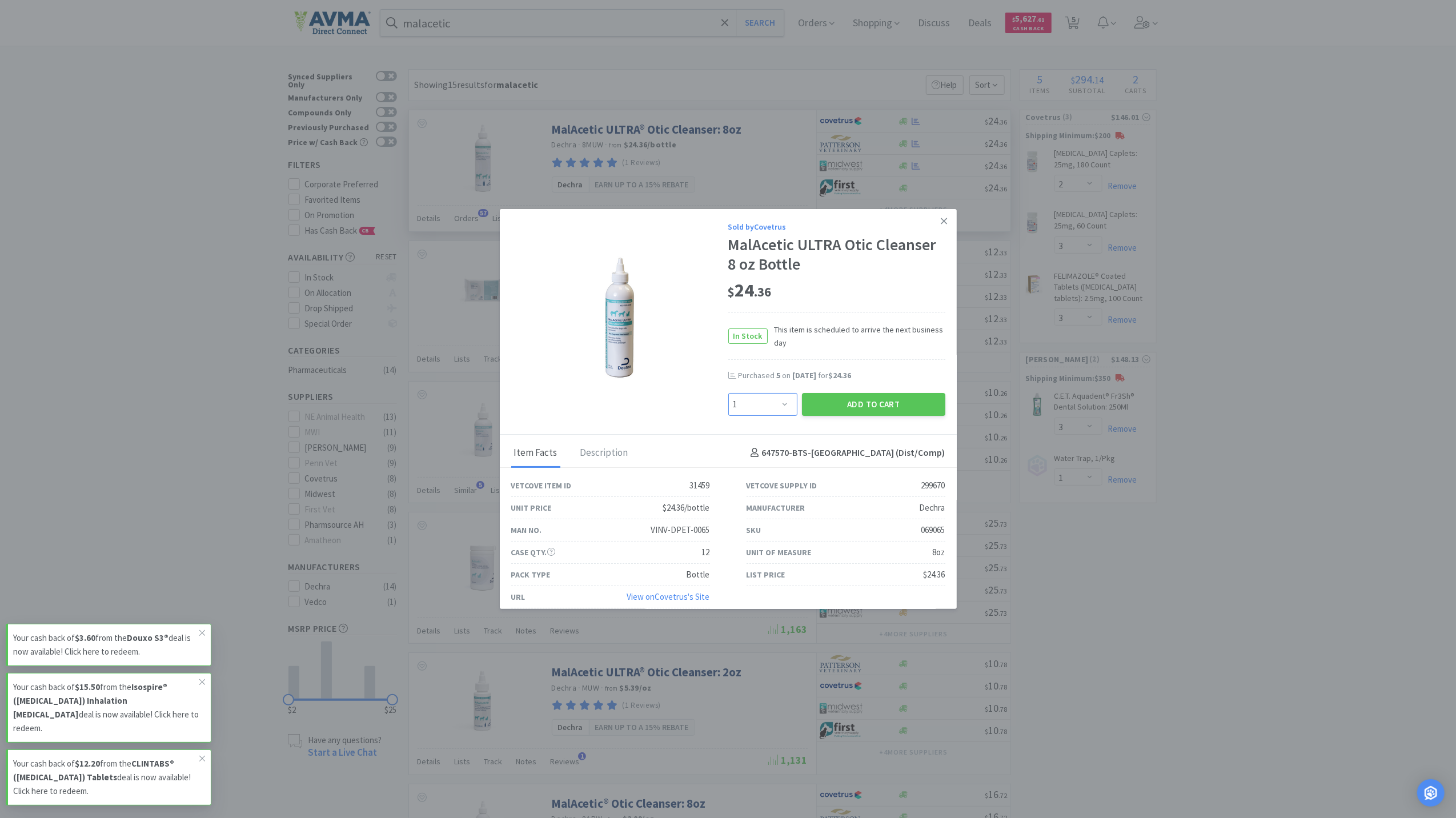
click at [767, 401] on select "Enter Quantity 1 2 3 4 5 6 7 8 9 10 11 12 13 14 15 16 17 18 19 20 Enter Quantity" at bounding box center [762, 404] width 69 height 22
select select "3"
click at [728, 393] on select "Enter Quantity 1 2 3 4 5 6 7 8 9 10 11 12 13 14 15 16 17 18 19 20 Enter Quantity" at bounding box center [762, 404] width 69 height 22
click at [871, 396] on button "Add to Cart" at bounding box center [873, 404] width 143 height 22
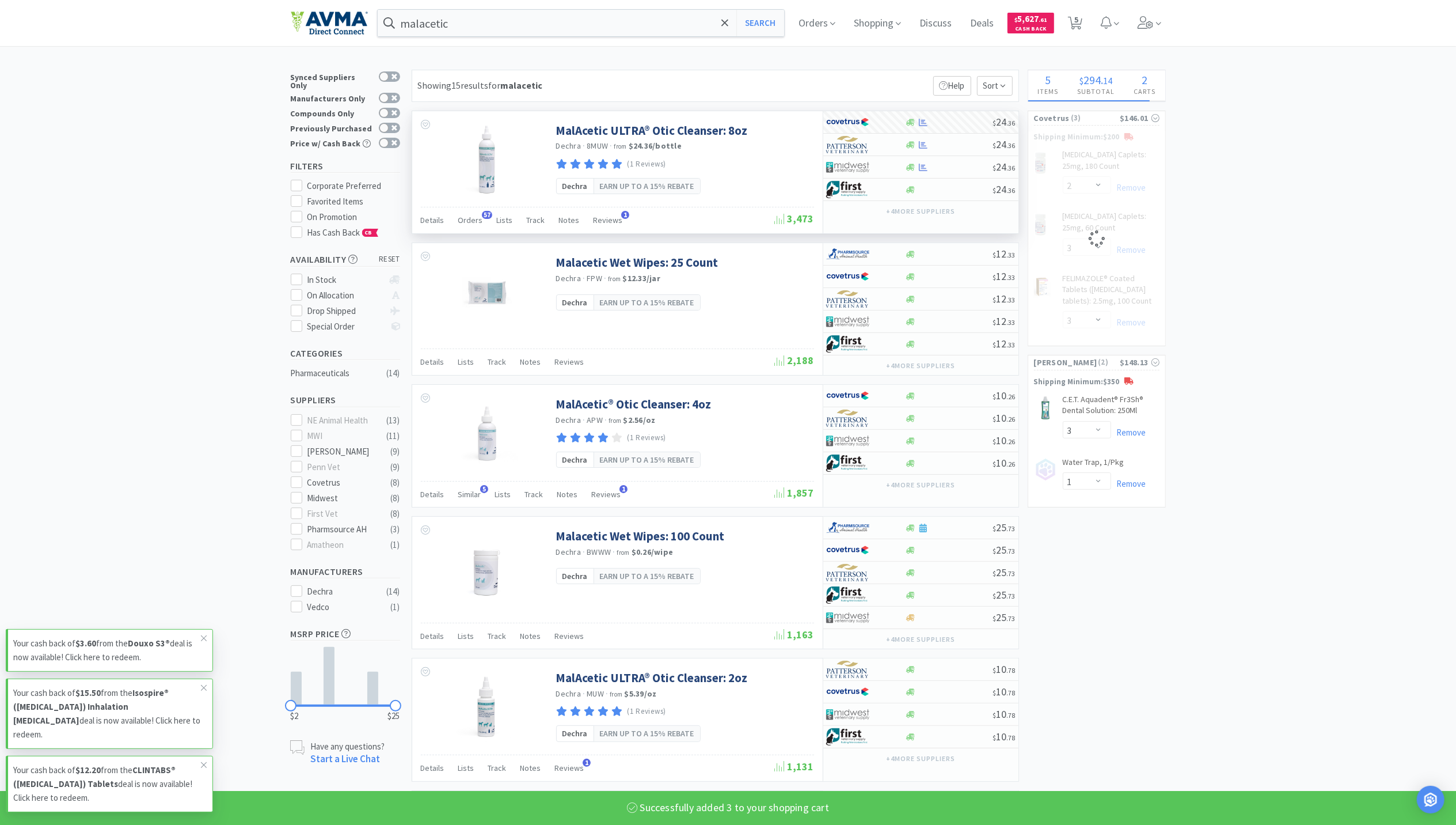
select select "3"
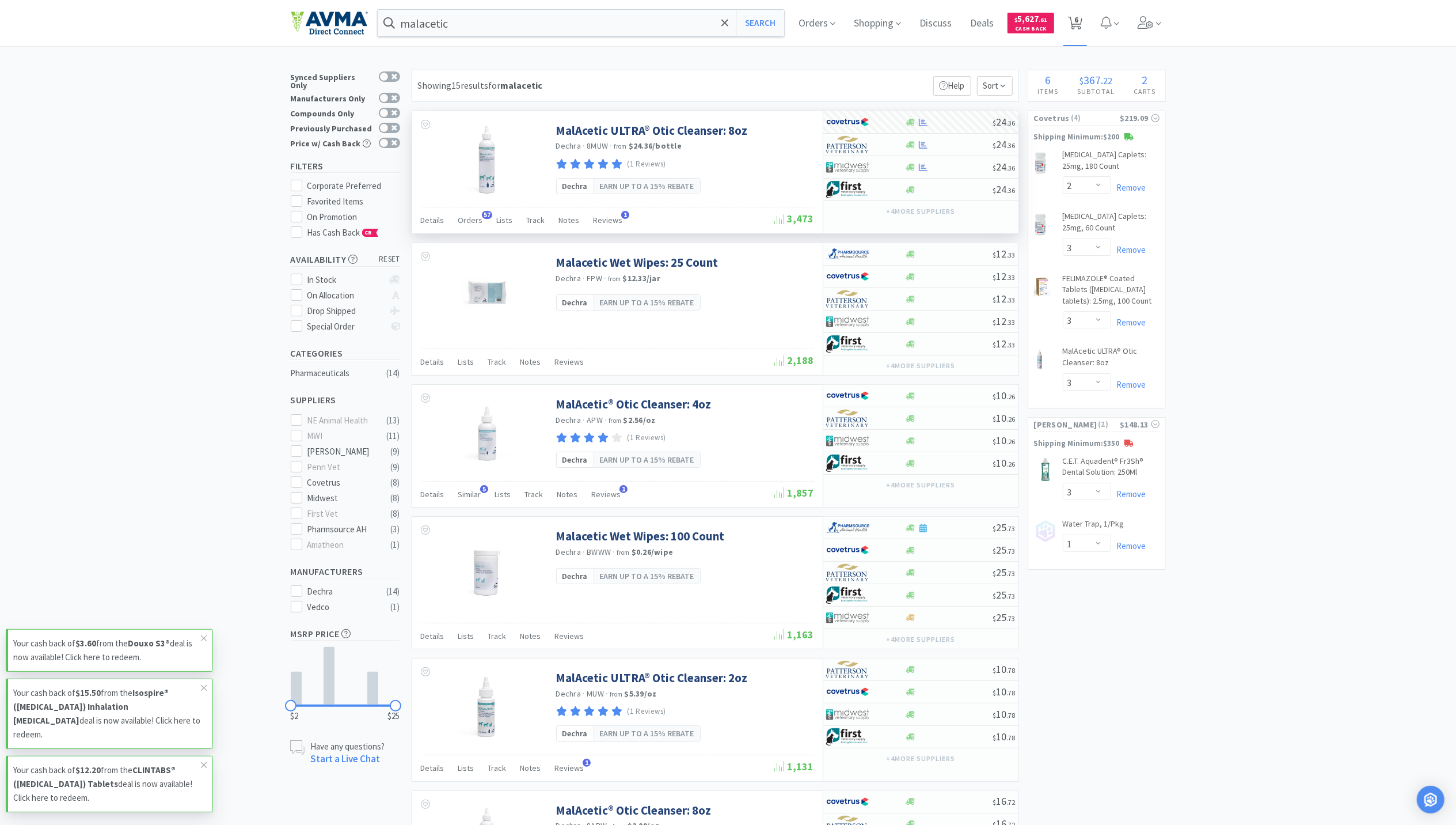
click at [1079, 29] on span "6" at bounding box center [1076, 20] width 4 height 46
select select "2"
select select "3"
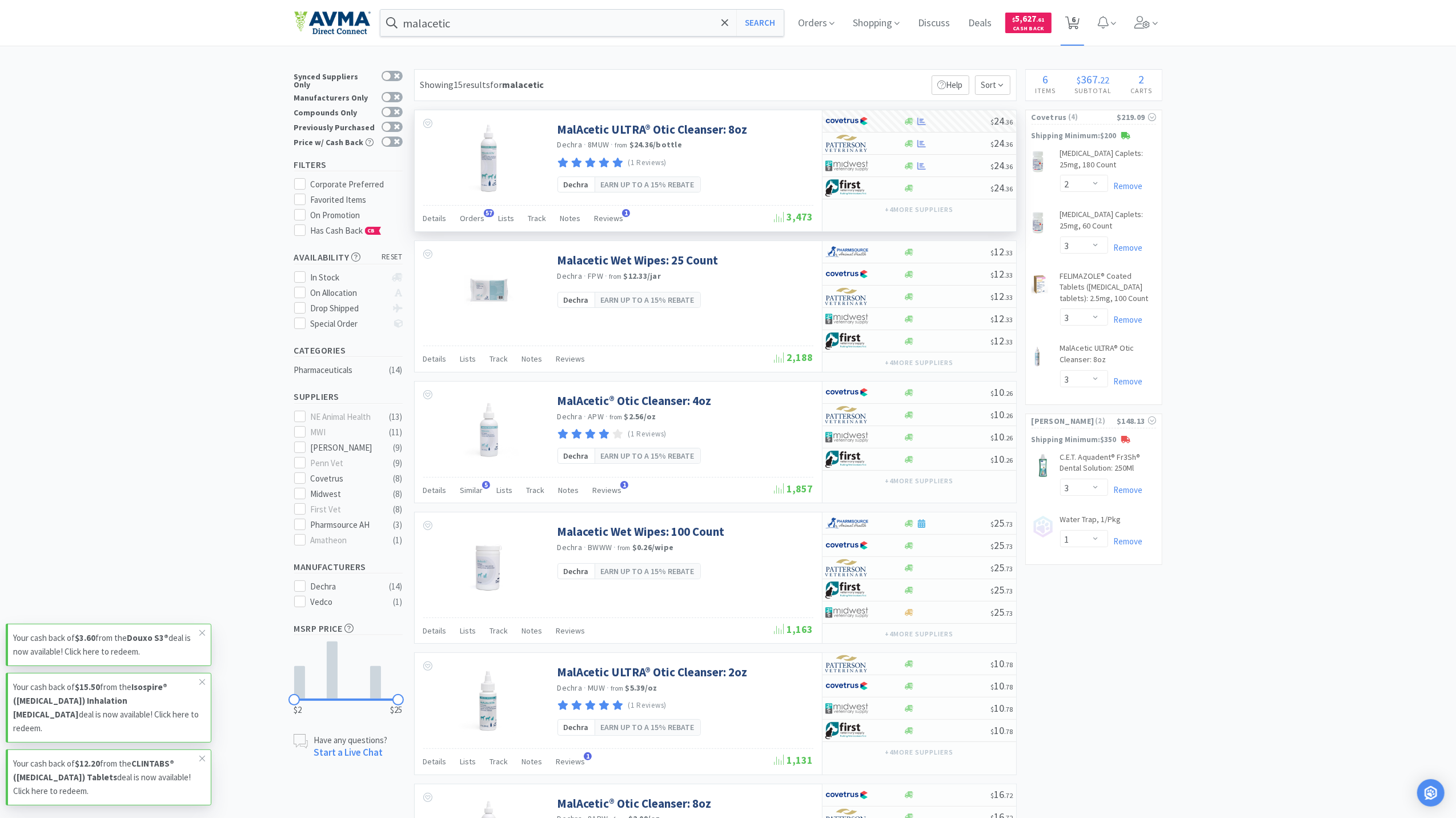
select select "3"
select select "1"
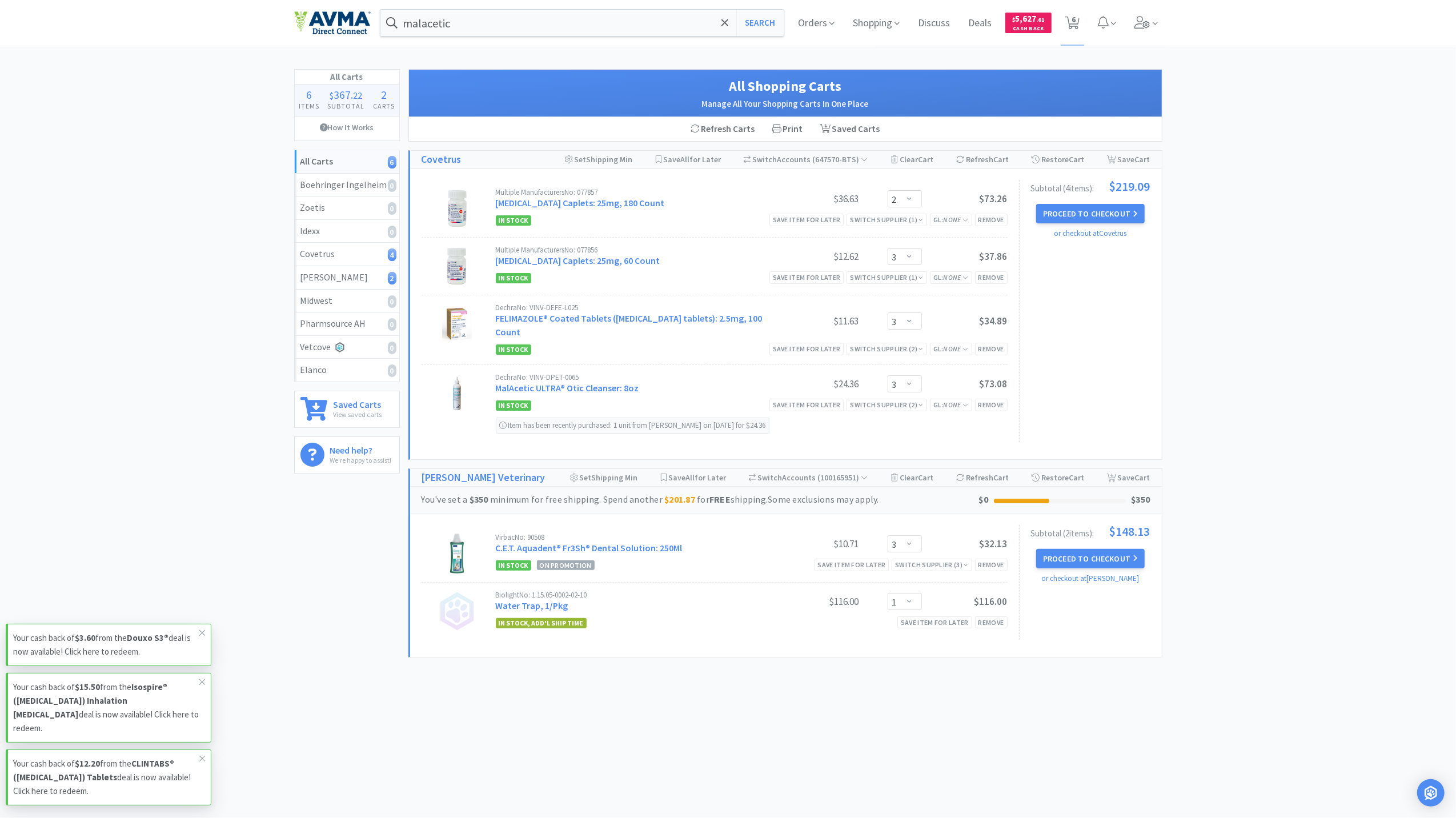
click at [1083, 201] on div "Subtotal ( 4 item s ): $219.09 Proceed to Checkout or checkout at Covetrus" at bounding box center [1084, 311] width 131 height 262
click at [1077, 211] on button "Proceed to Checkout" at bounding box center [1090, 213] width 109 height 19
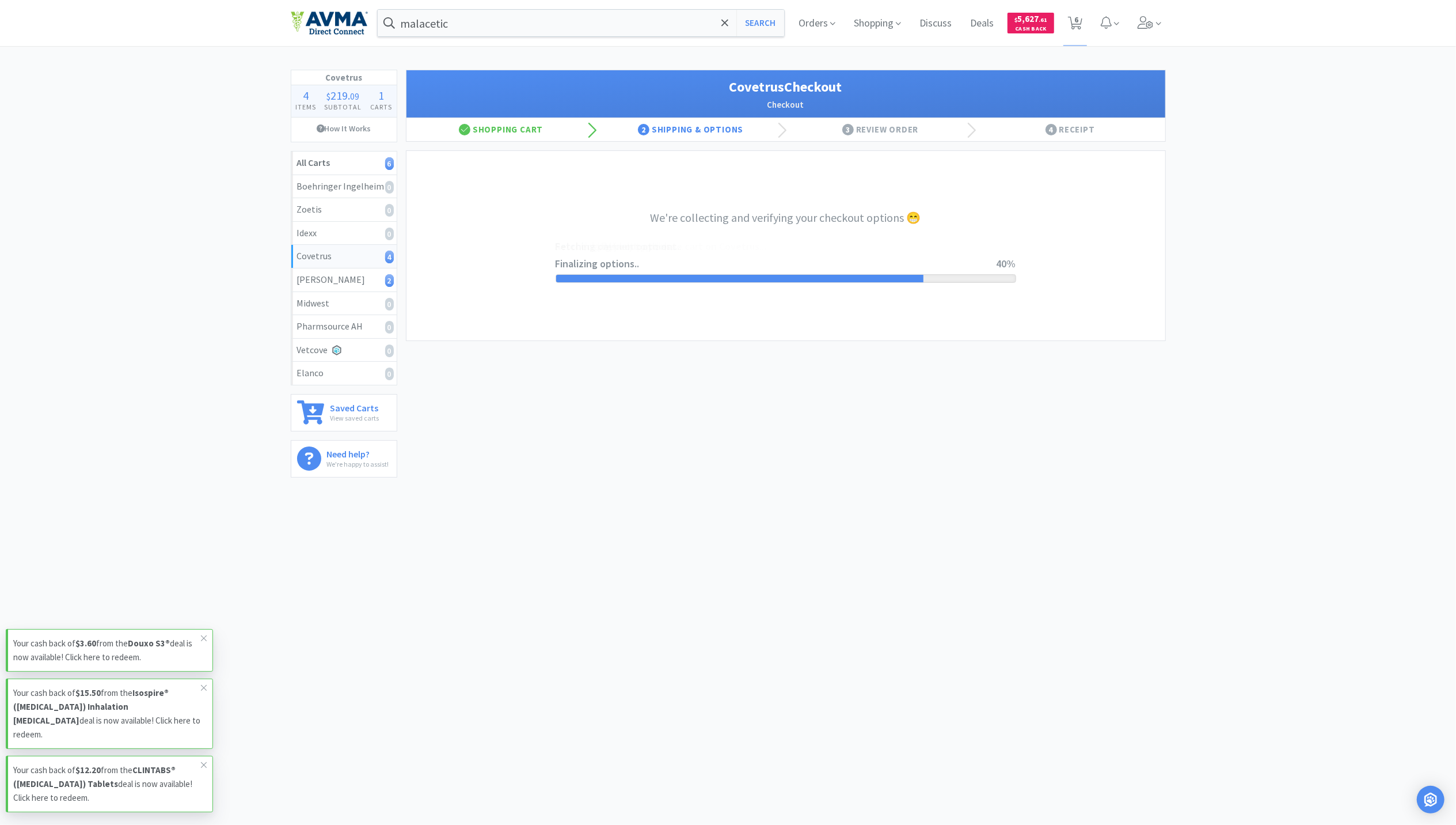
select select "ACCOUNT"
select select "cvt-standard-net"
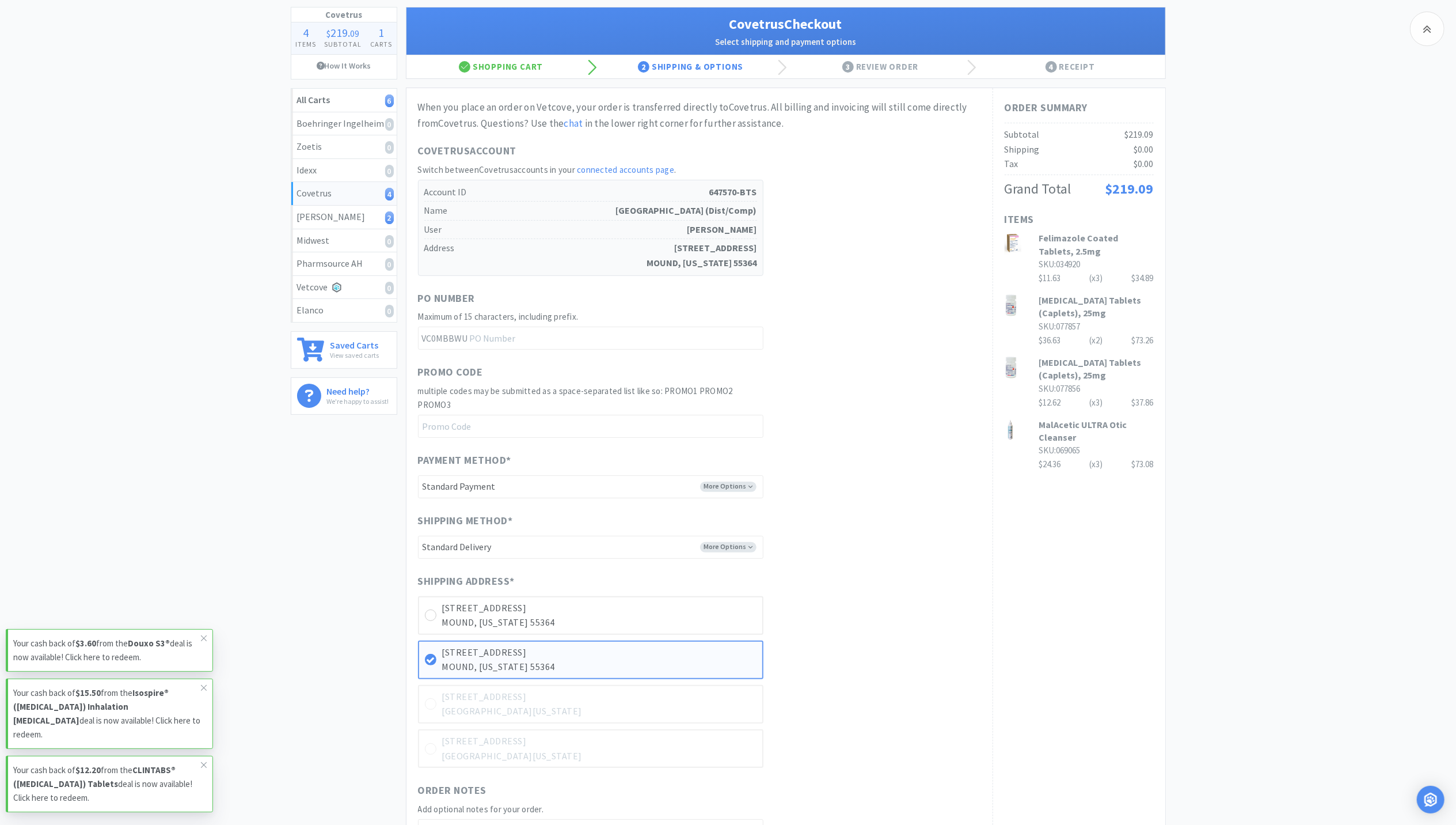
scroll to position [271, 0]
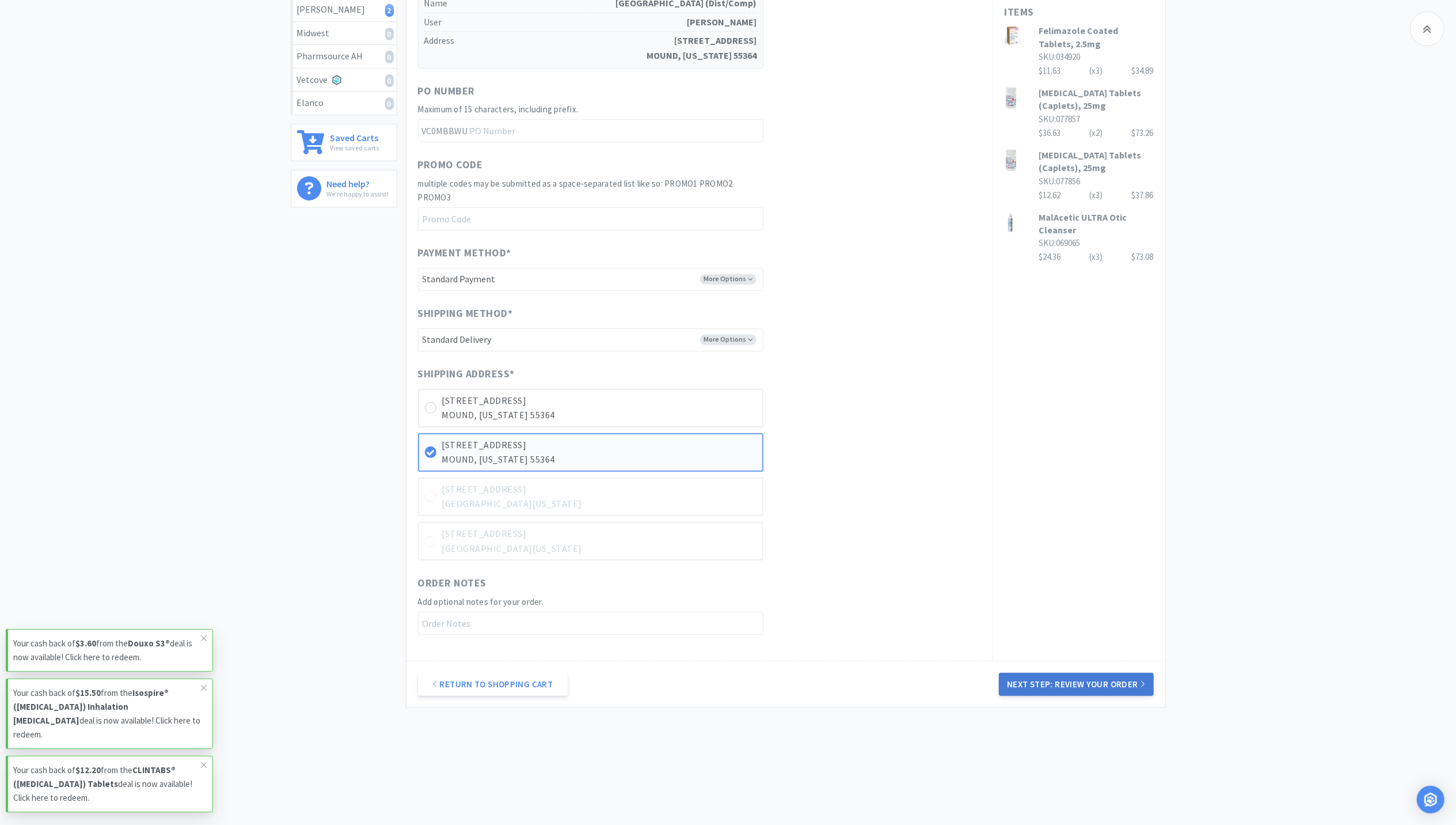
click at [1096, 680] on button "Next Step: Review Your Order" at bounding box center [1075, 683] width 154 height 23
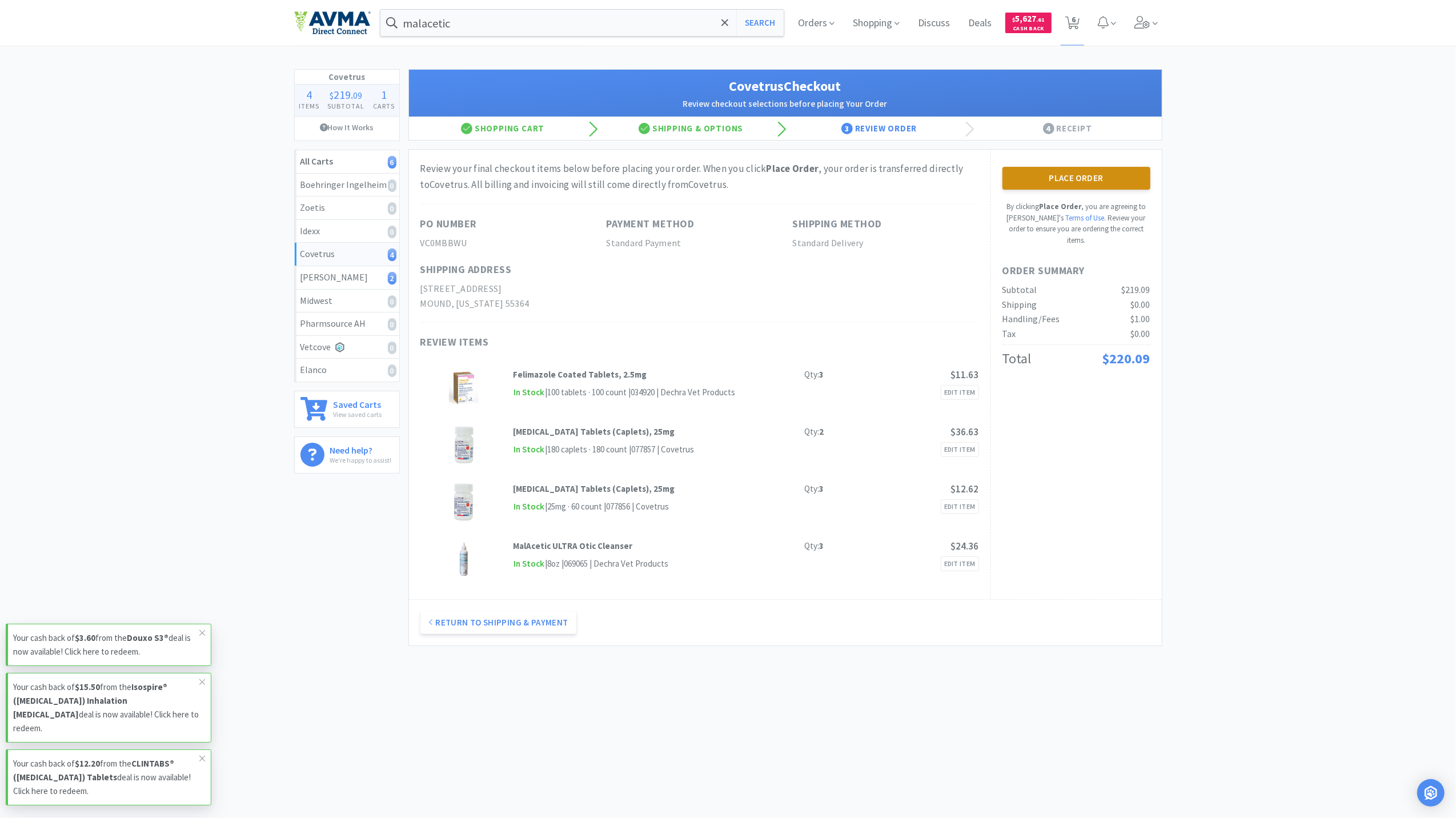
click at [1054, 190] on button "Place Order" at bounding box center [1076, 178] width 148 height 22
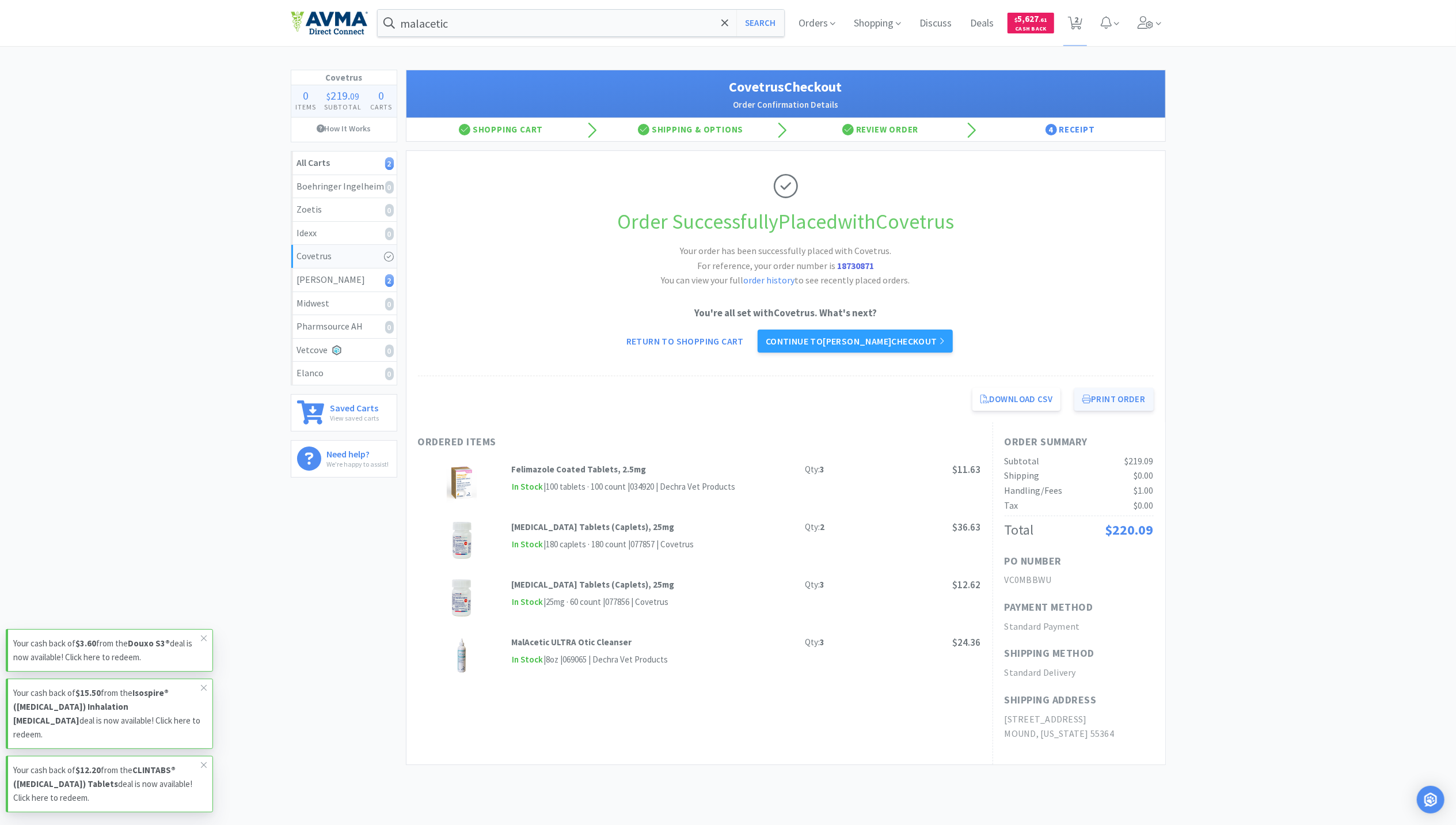
click at [1107, 396] on button "Print Order" at bounding box center [1114, 399] width 79 height 23
